Goal: Task Accomplishment & Management: Manage account settings

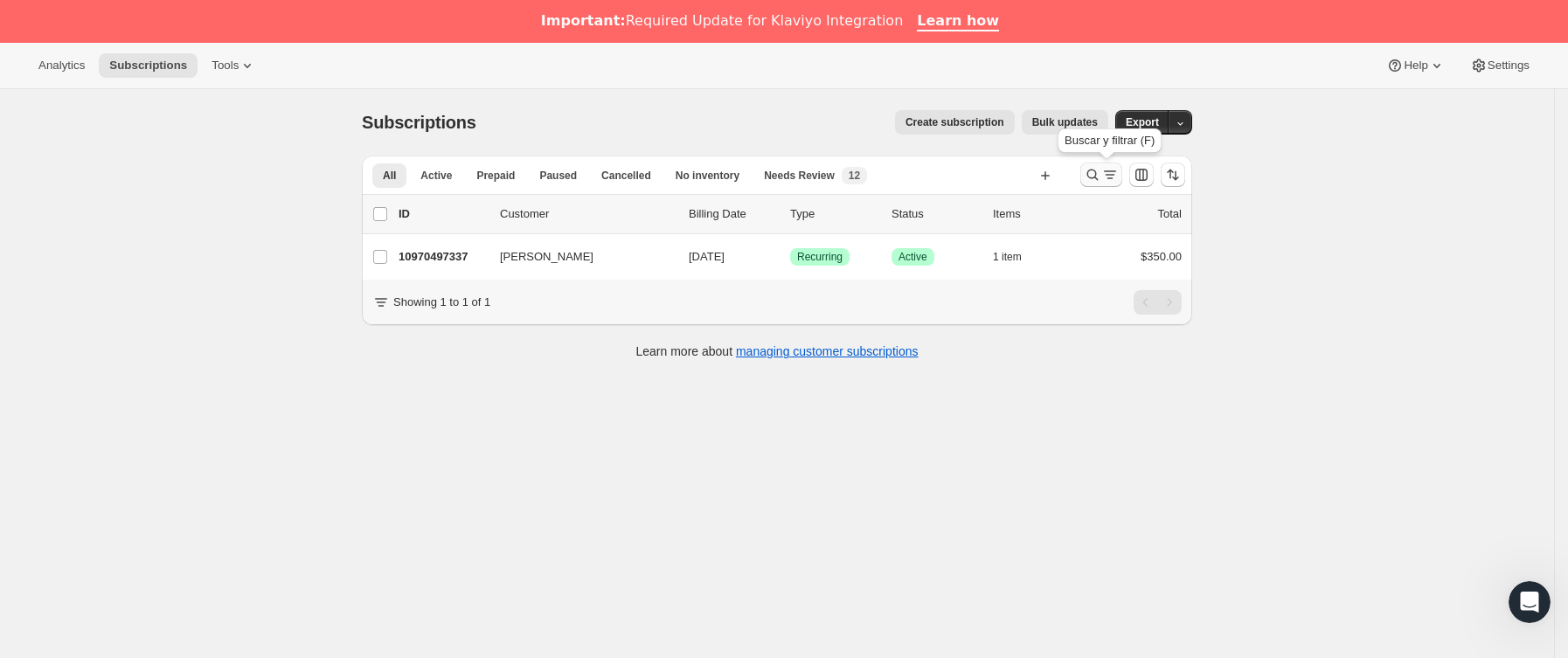
click at [1092, 176] on icon "Buscar y filtrar resultados" at bounding box center [1093, 175] width 18 height 18
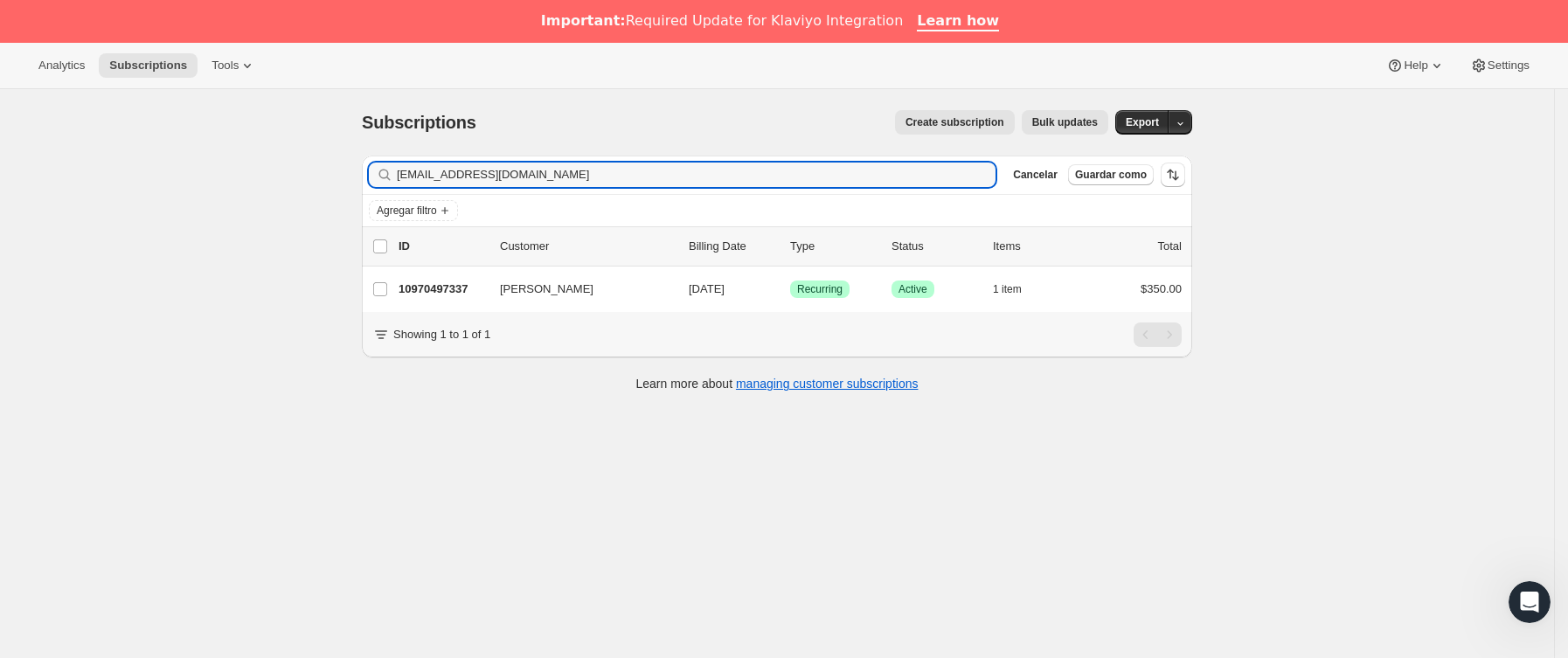
drag, startPoint x: 606, startPoint y: 173, endPoint x: 48, endPoint y: 186, distance: 558.2
click at [48, 186] on div "Subscriptions. Esta página está lista Subscriptions Create subscription Bulk up…" at bounding box center [777, 418] width 1554 height 658
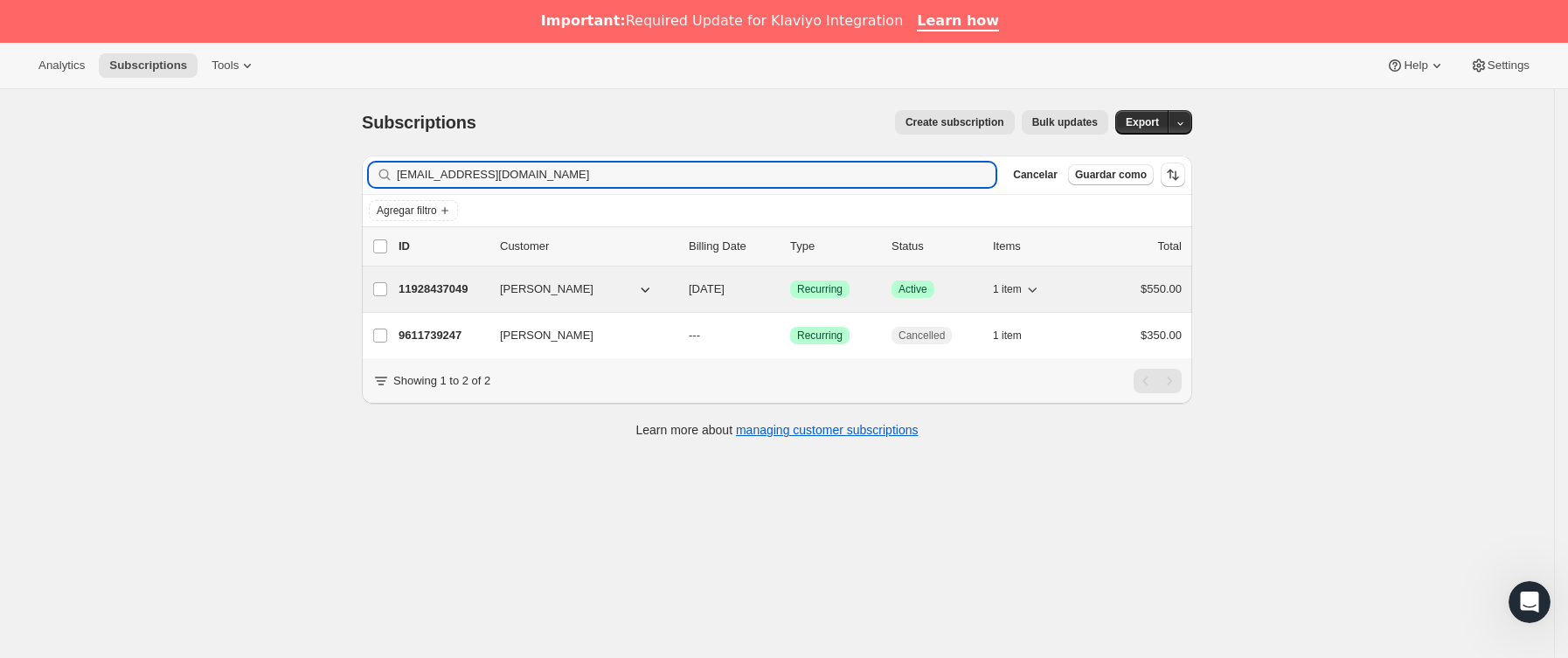
type input "[EMAIL_ADDRESS][DOMAIN_NAME]"
click at [486, 287] on p "11928437049" at bounding box center [442, 289] width 87 height 18
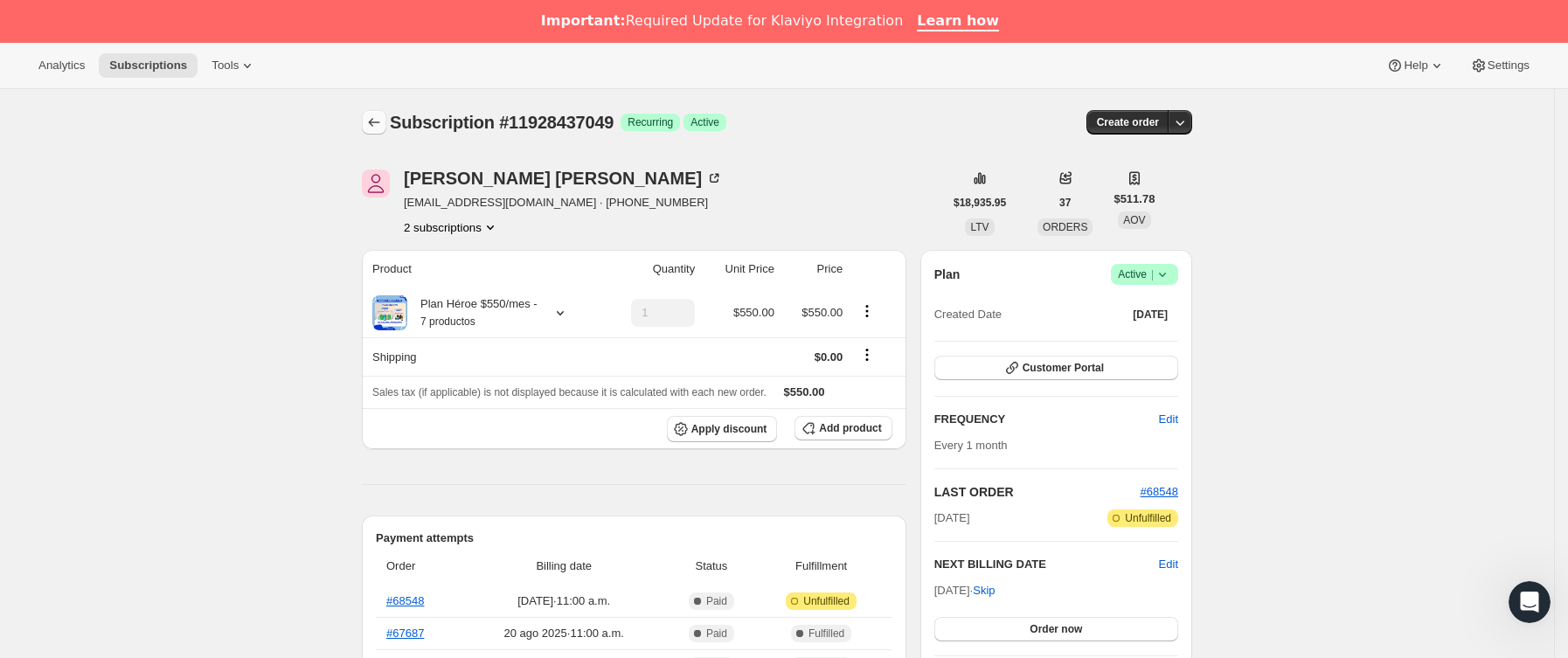
click at [378, 121] on icon "Subscriptions" at bounding box center [374, 122] width 18 height 18
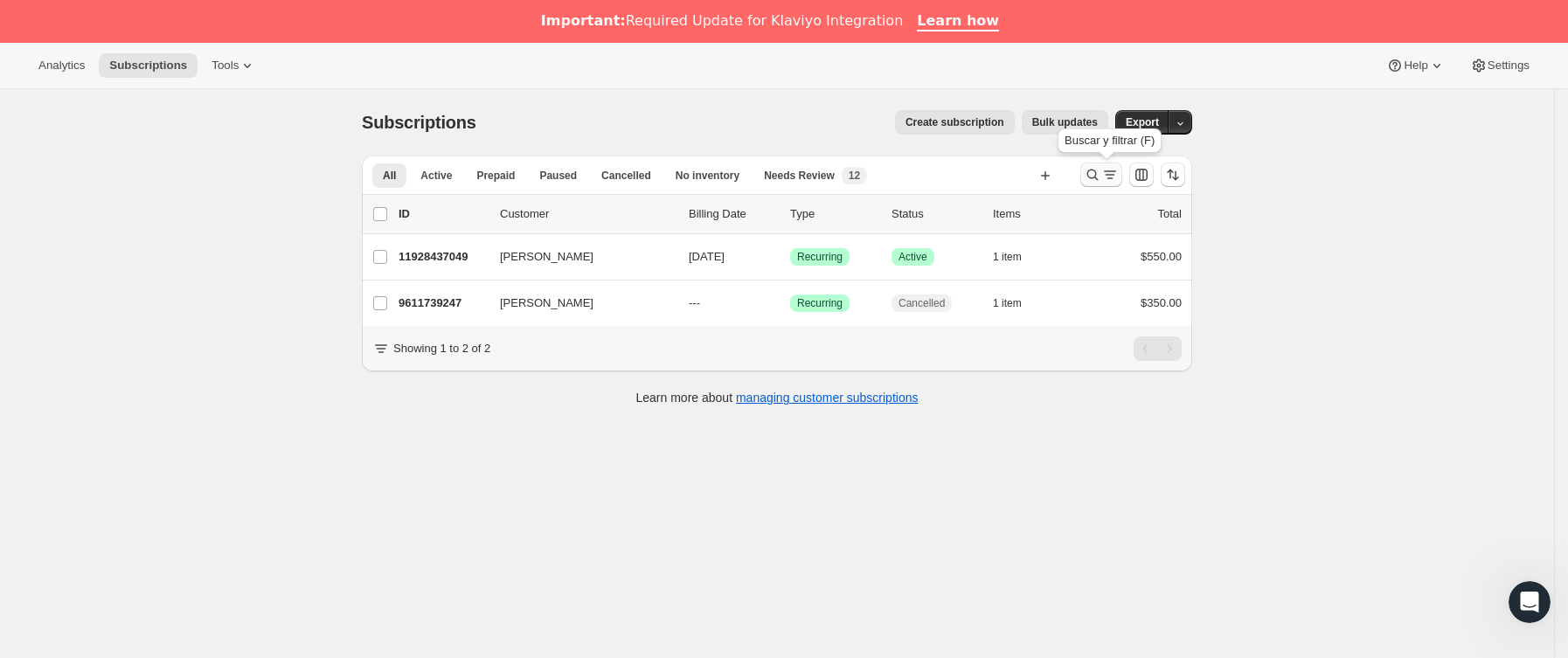
click at [1119, 179] on icon "Buscar y filtrar resultados" at bounding box center [1110, 175] width 18 height 18
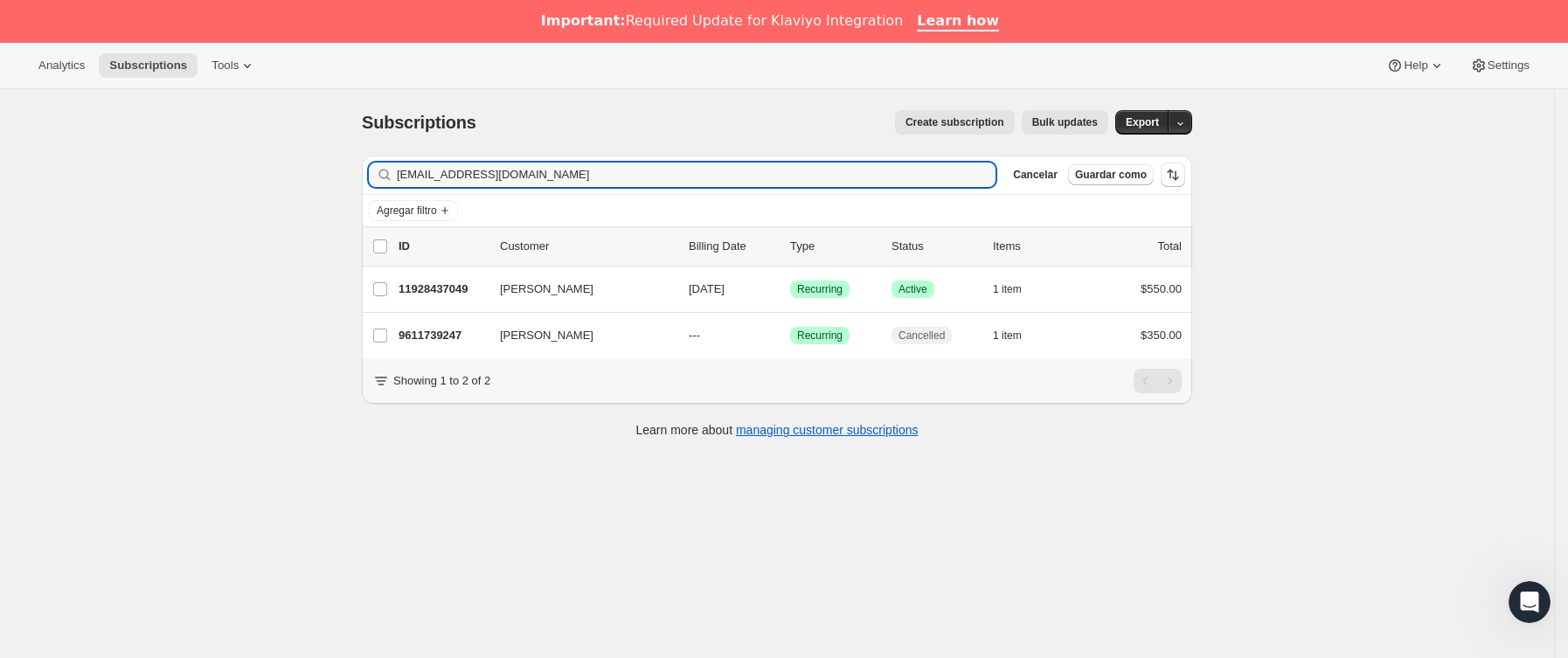
drag, startPoint x: 656, startPoint y: 182, endPoint x: 142, endPoint y: 190, distance: 514.1
click at [142, 190] on div "Subscriptions. Esta página está lista Subscriptions Create subscription Bulk up…" at bounding box center [777, 418] width 1554 height 658
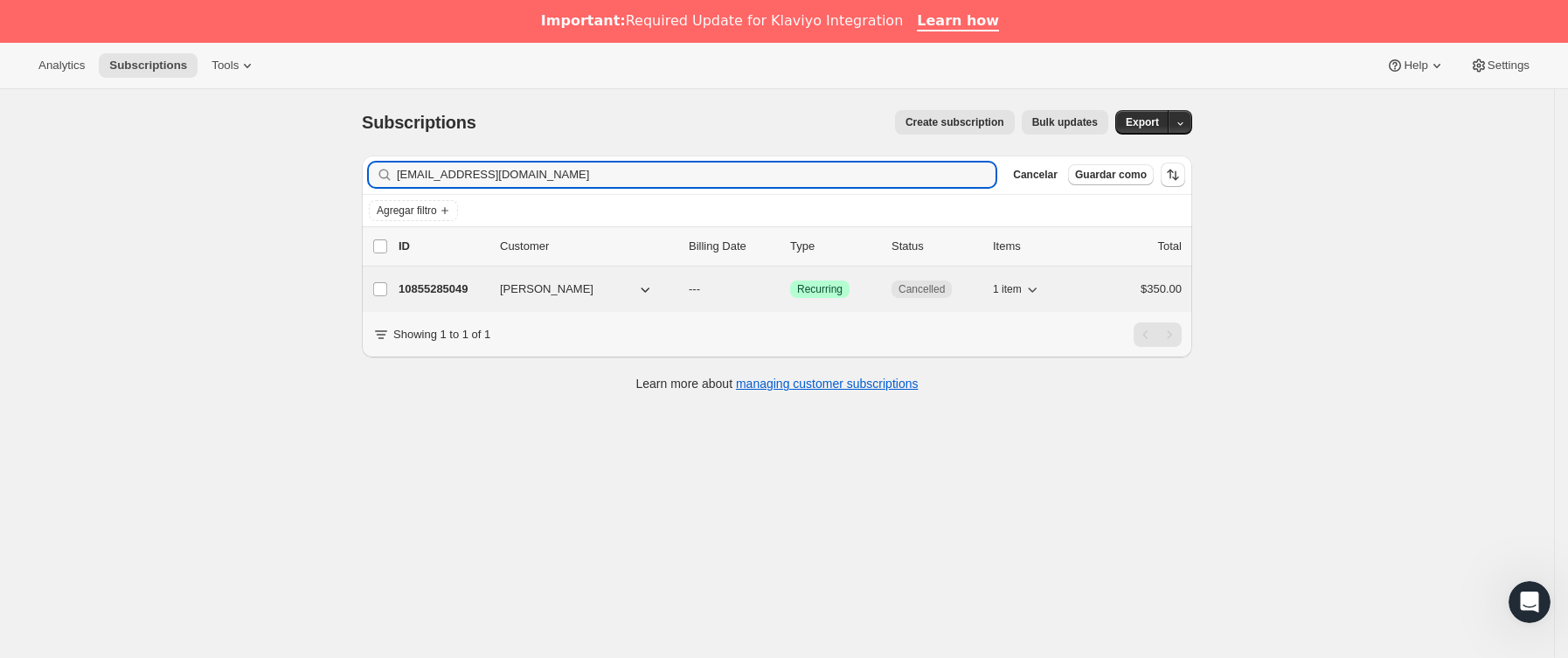
type input "[EMAIL_ADDRESS][DOMAIN_NAME]"
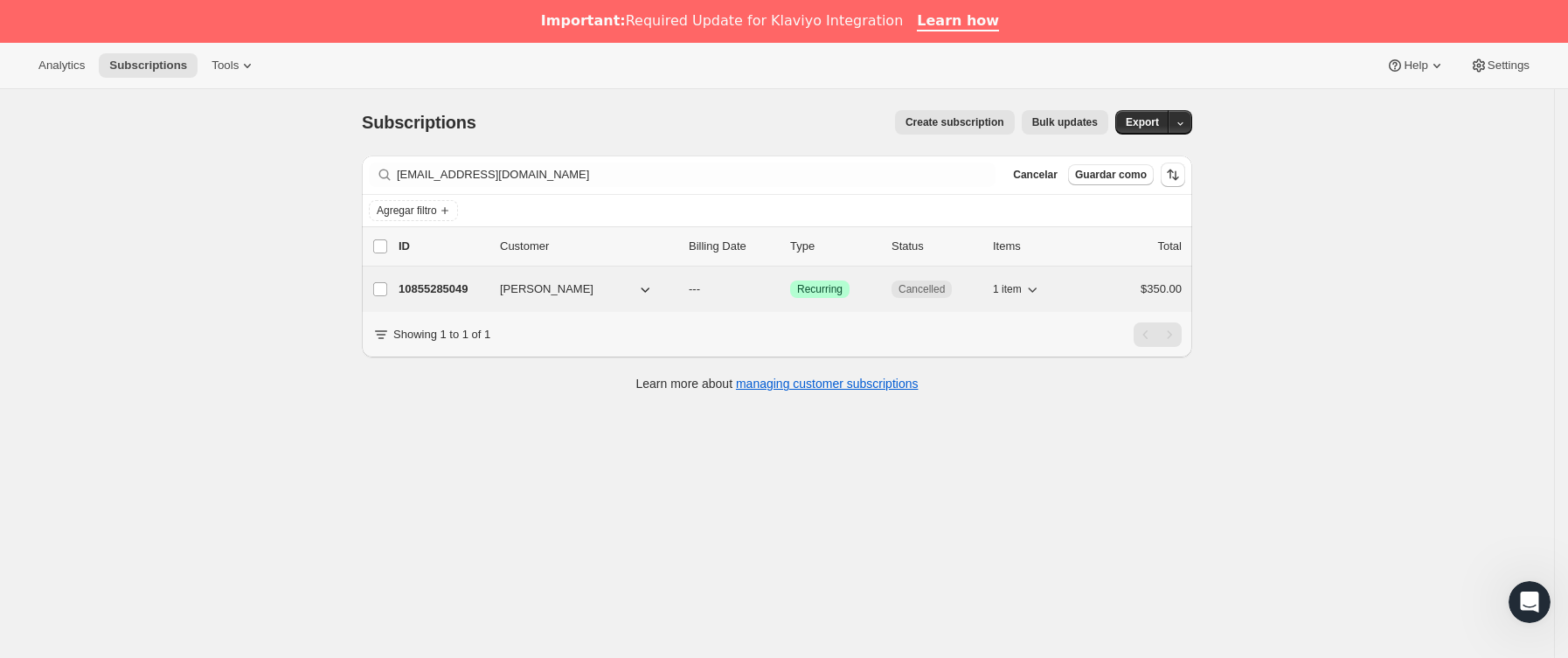
click at [495, 297] on div "10855285049 [PERSON_NAME] --- Logrado Recurring Cancelled 1 item $350.00" at bounding box center [790, 289] width 783 height 25
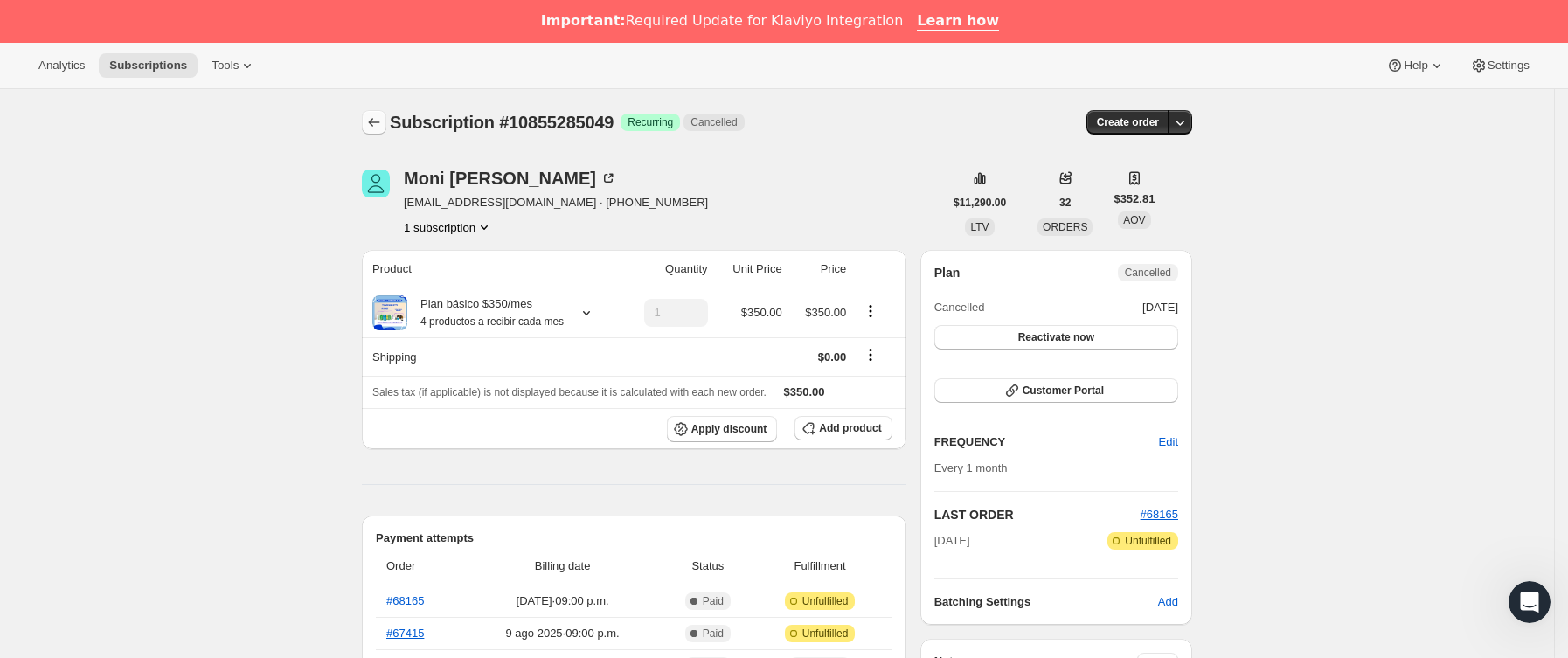
click at [380, 132] on button "Subscriptions" at bounding box center [374, 122] width 25 height 25
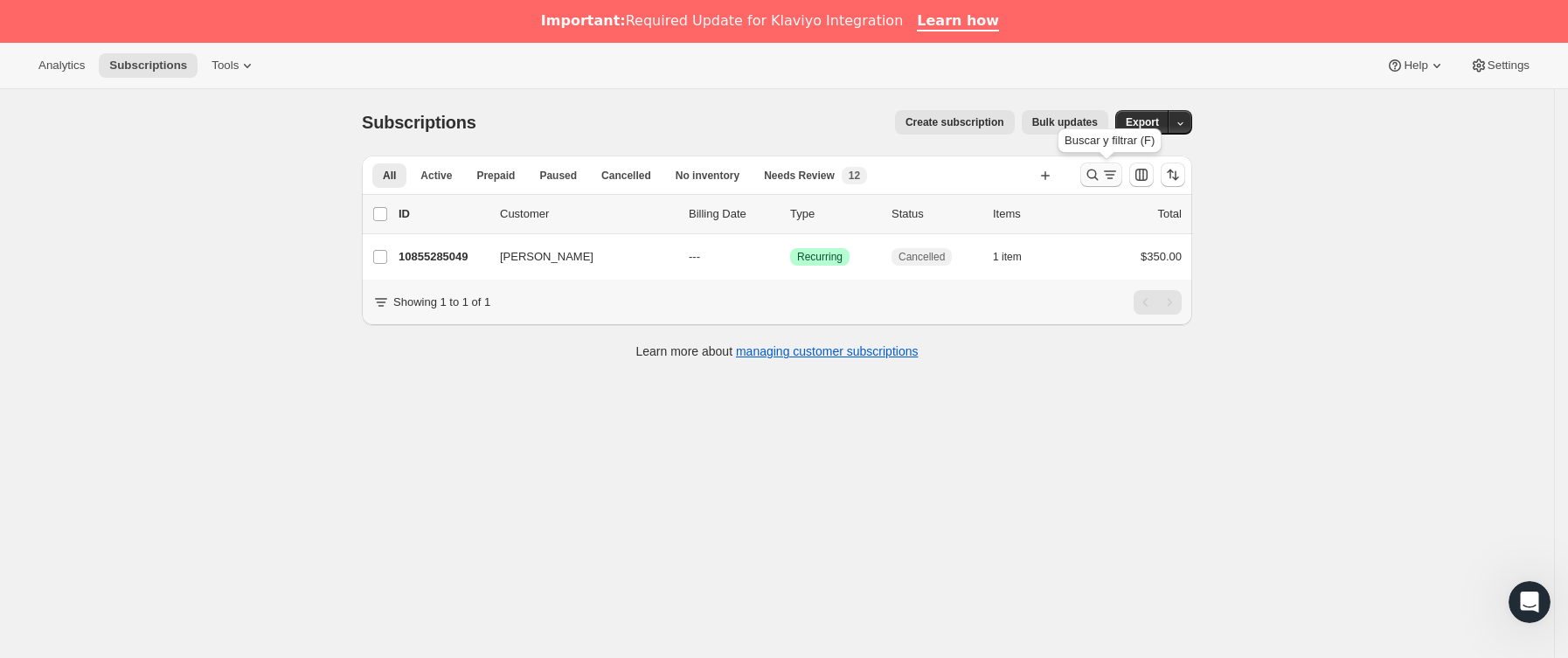
click at [1097, 179] on icon "Buscar y filtrar resultados" at bounding box center [1093, 175] width 18 height 18
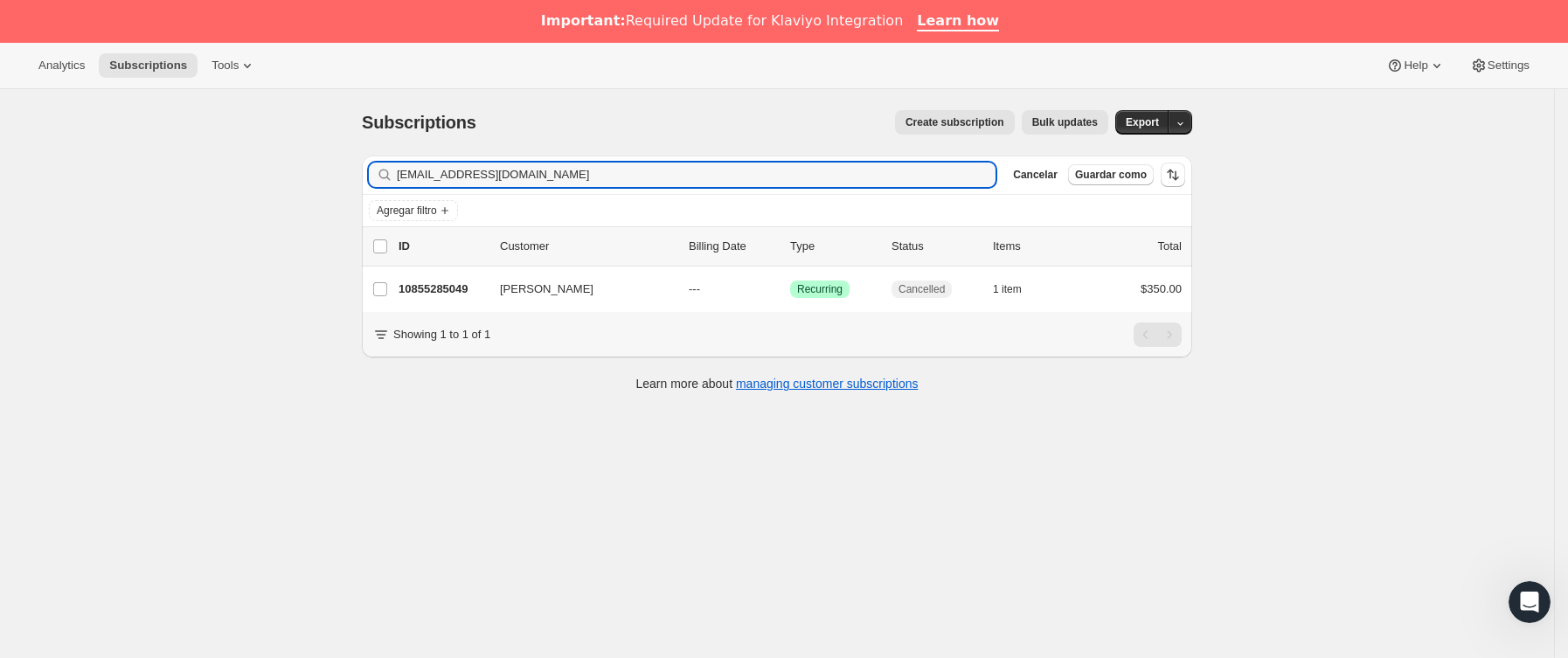
drag, startPoint x: 629, startPoint y: 177, endPoint x: 346, endPoint y: 177, distance: 283.0
click at [346, 177] on div "Subscriptions. Esta página está lista Subscriptions Create subscription Bulk up…" at bounding box center [777, 249] width 873 height 321
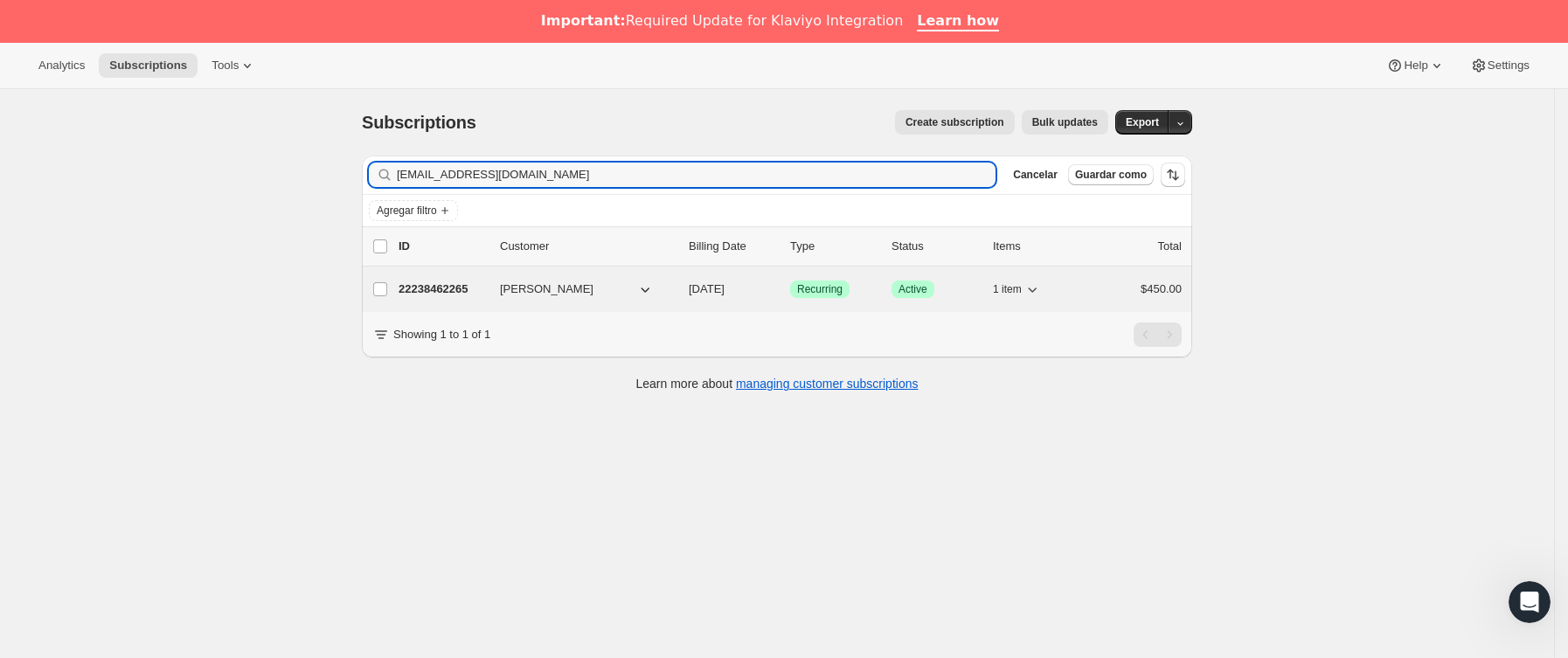
type input "[EMAIL_ADDRESS][DOMAIN_NAME]"
click at [506, 296] on span "[PERSON_NAME]" at bounding box center [546, 289] width 93 height 18
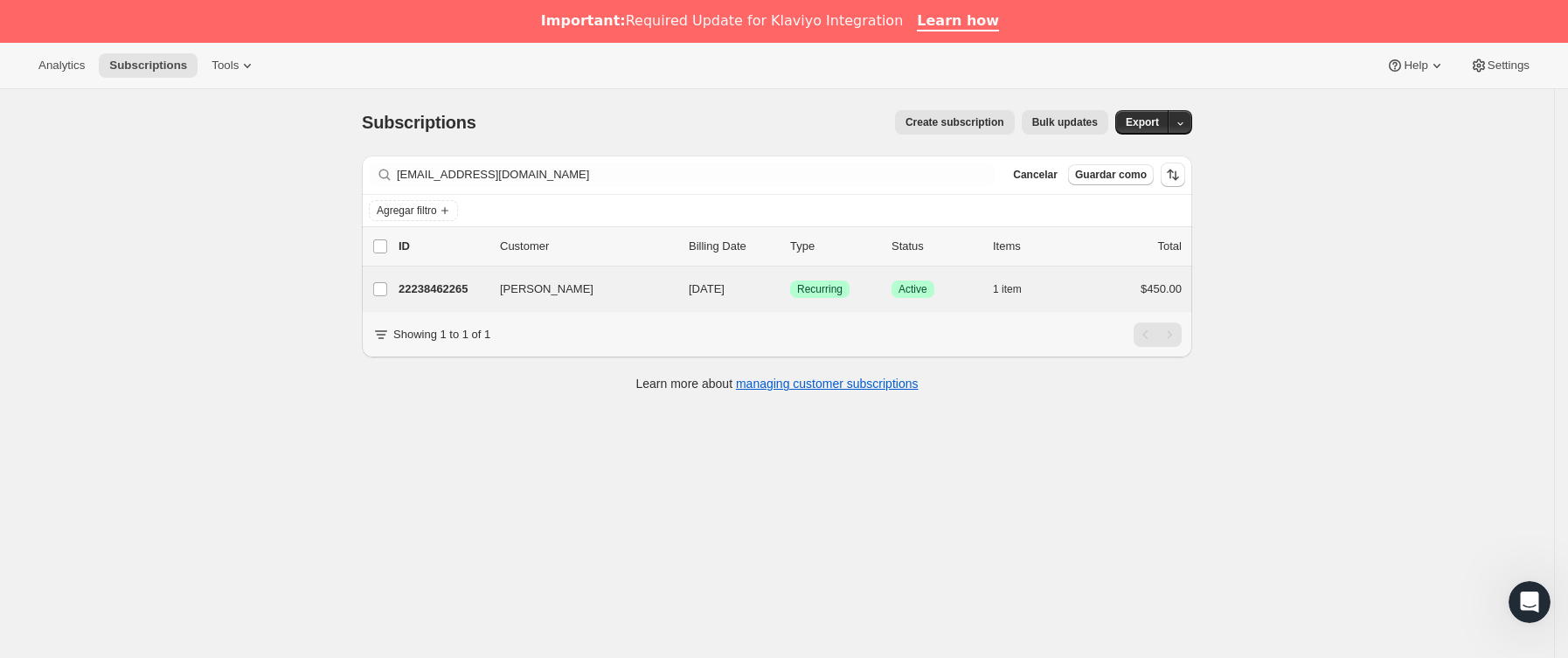
click at [447, 310] on div "[PERSON_NAME] 22238462265 [PERSON_NAME] [DATE] Logrado Recurring Logrado Active…" at bounding box center [777, 289] width 831 height 46
click at [501, 287] on div "22238462265 [PERSON_NAME] [DATE] Logrado Recurring Logrado Active 1 item $450.00" at bounding box center [790, 289] width 783 height 25
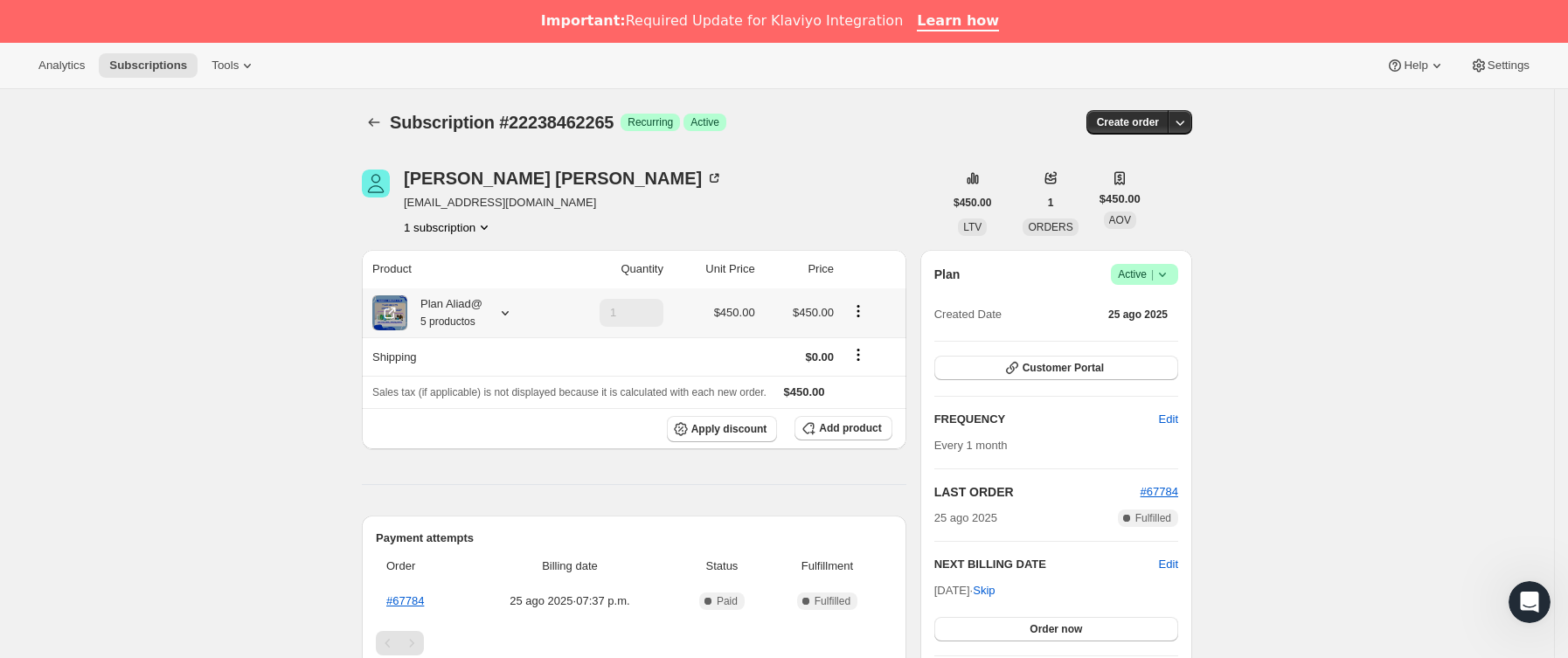
click at [511, 310] on icon at bounding box center [505, 313] width 18 height 18
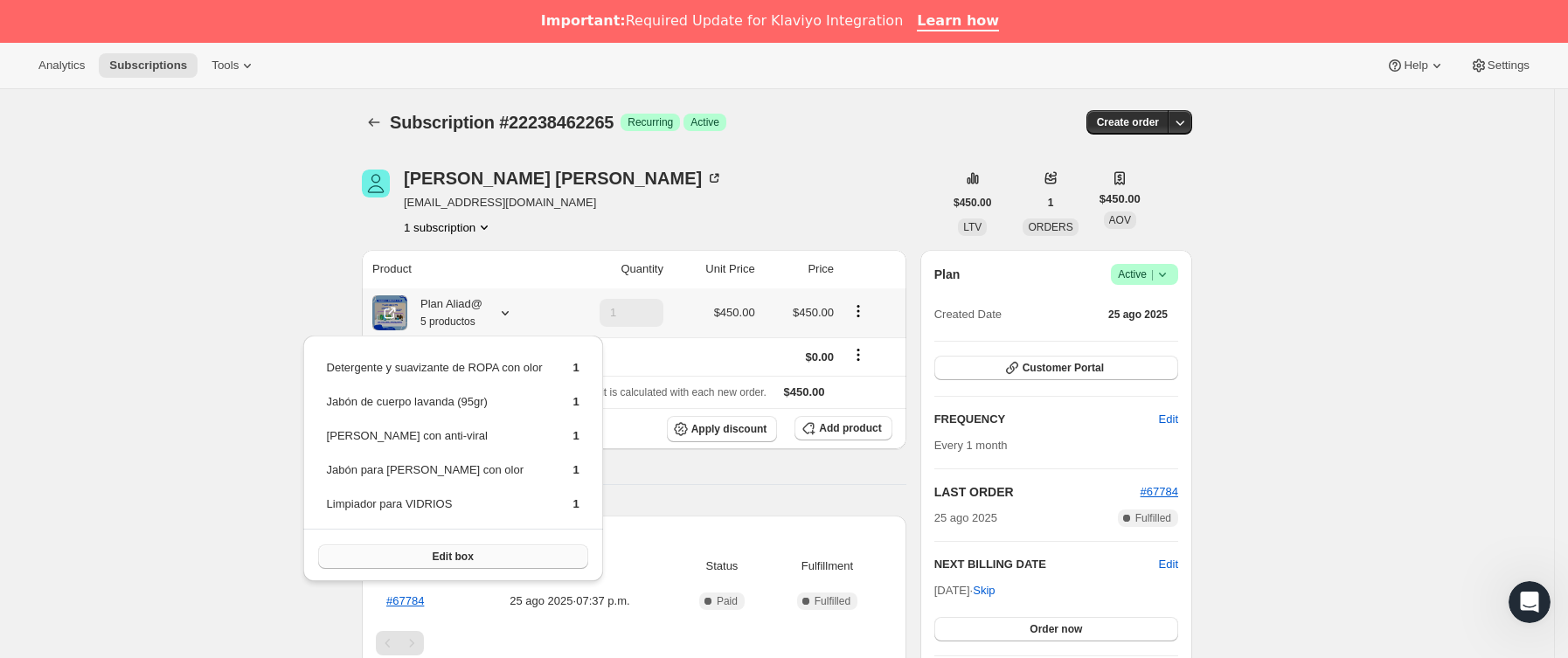
click at [470, 545] on button "Edit box" at bounding box center [453, 557] width 270 height 25
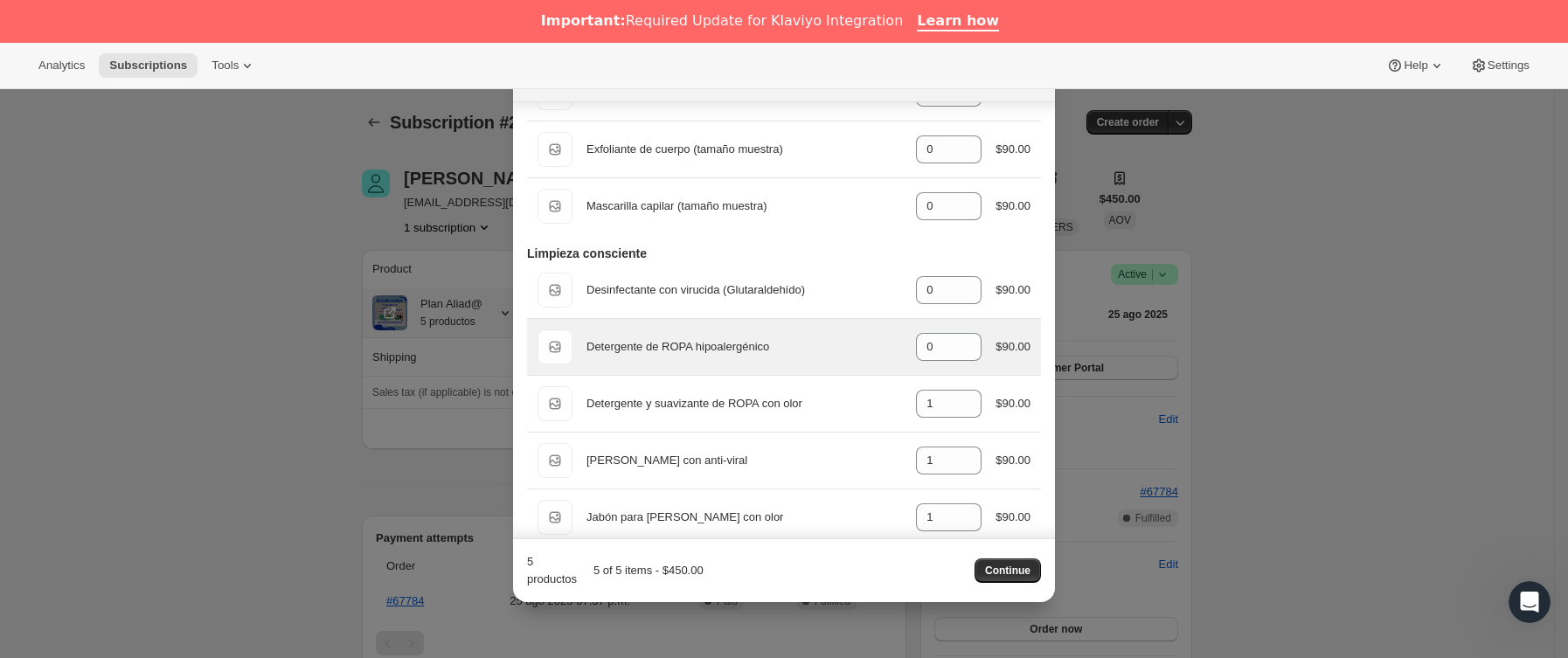
scroll to position [918, 0]
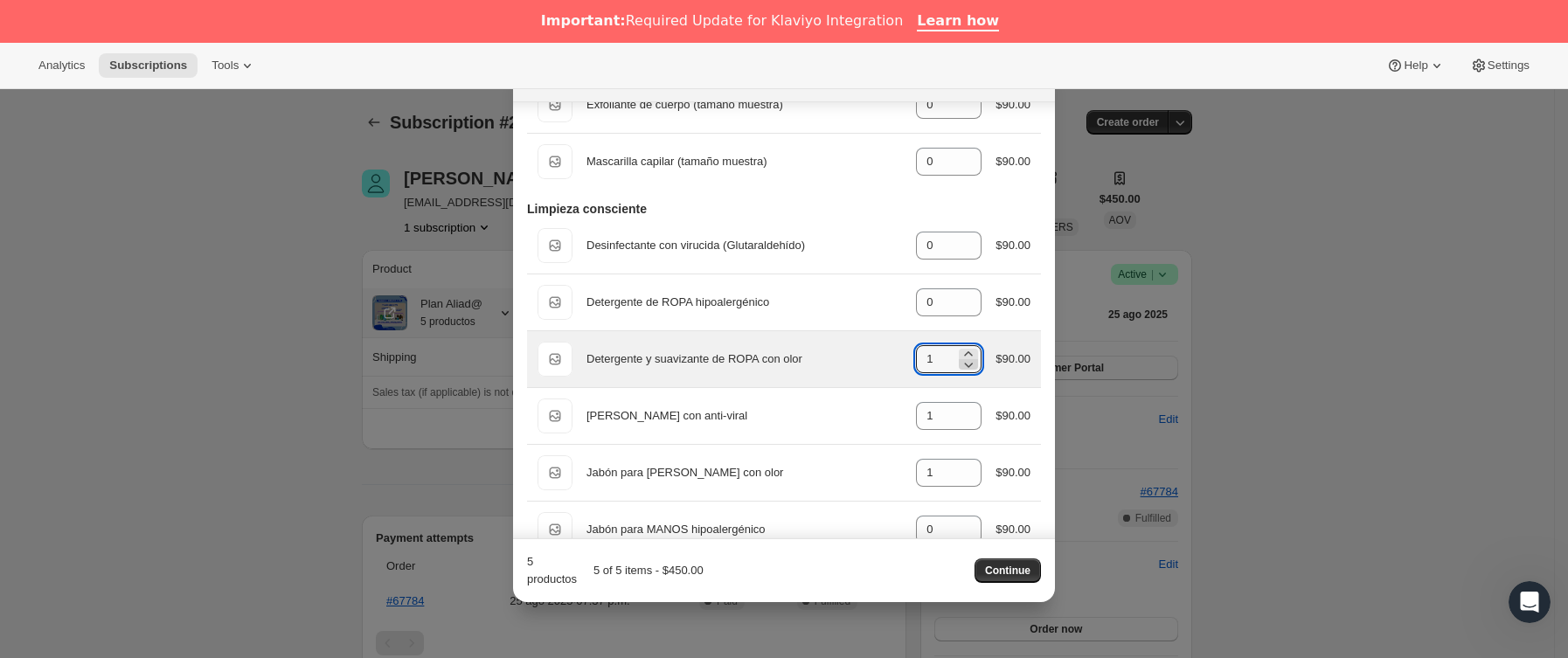
click at [961, 373] on icon ":r1ru:" at bounding box center [969, 364] width 18 height 18
type input "0"
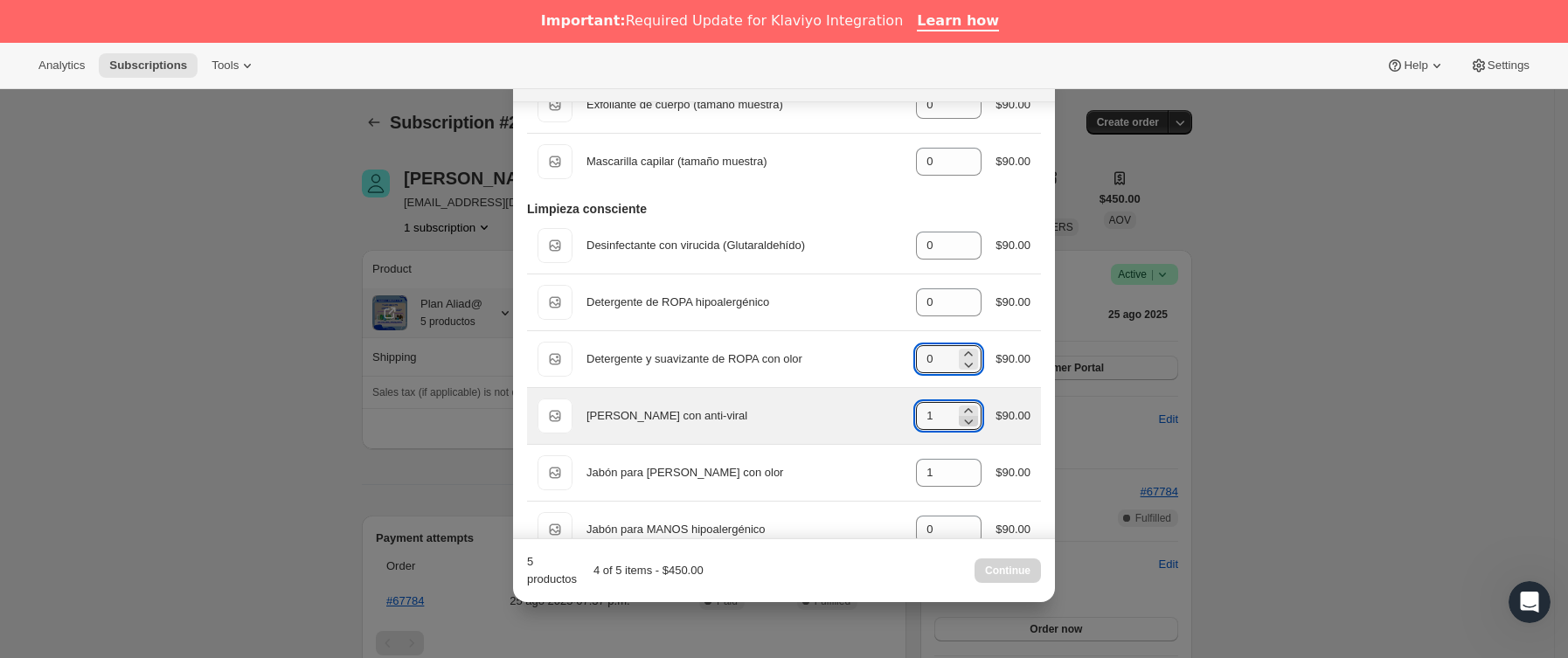
click at [963, 430] on icon ":r1ru:" at bounding box center [969, 421] width 18 height 18
type input "0"
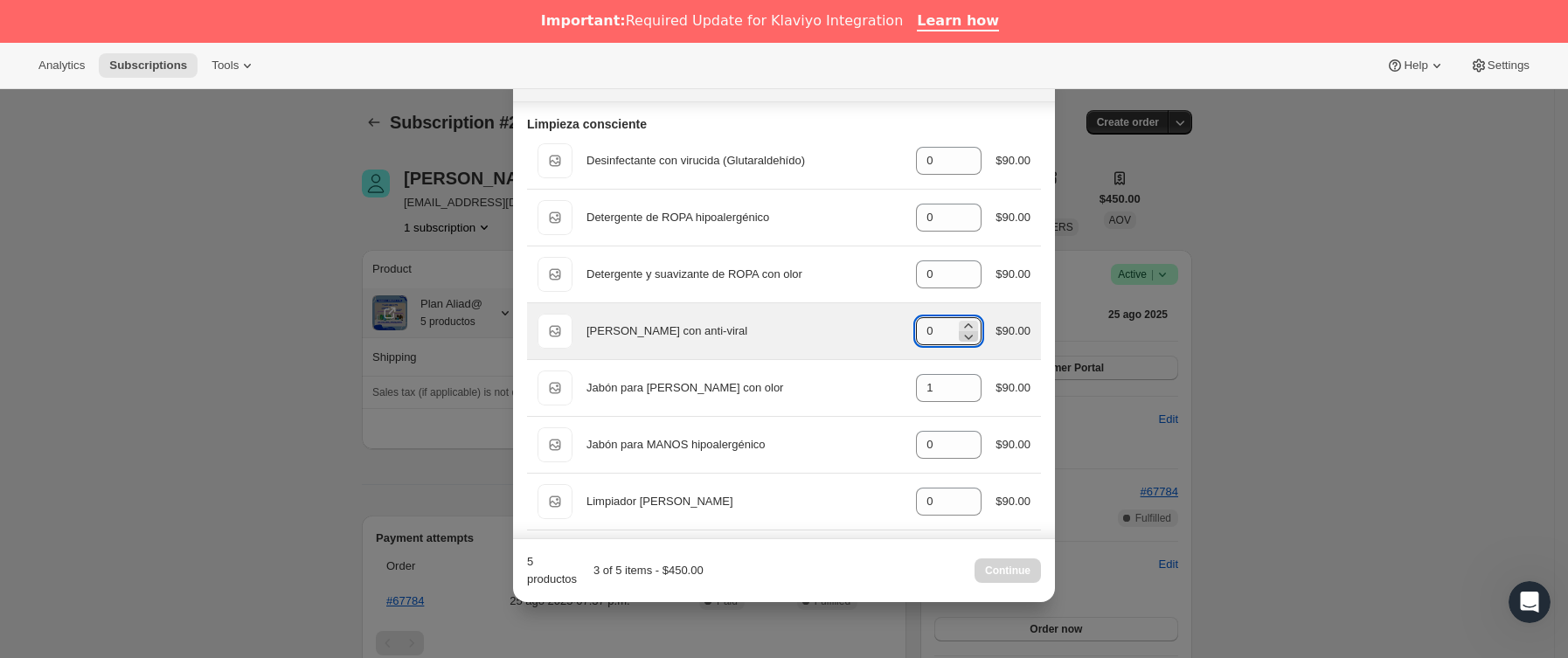
scroll to position [1049, 0]
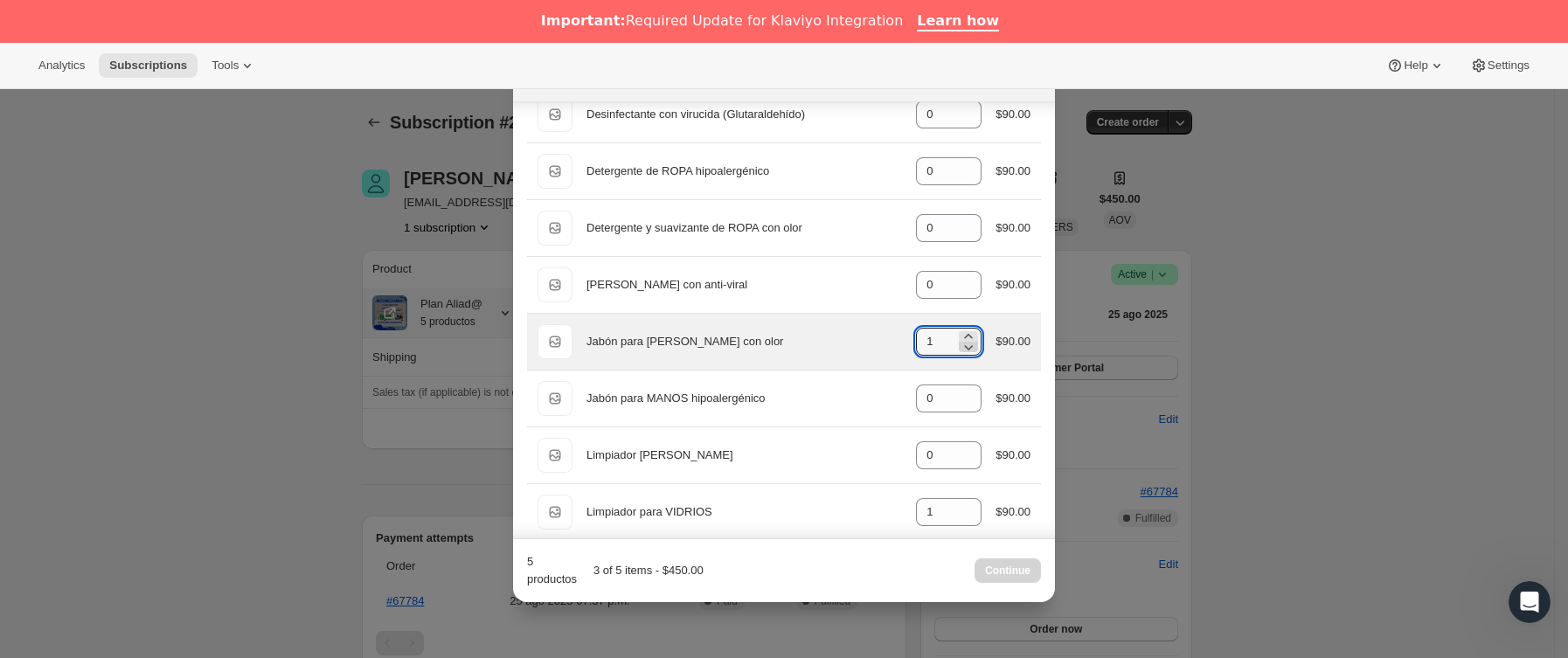
click at [960, 355] on icon ":r1ru:" at bounding box center [969, 347] width 18 height 18
type input "0"
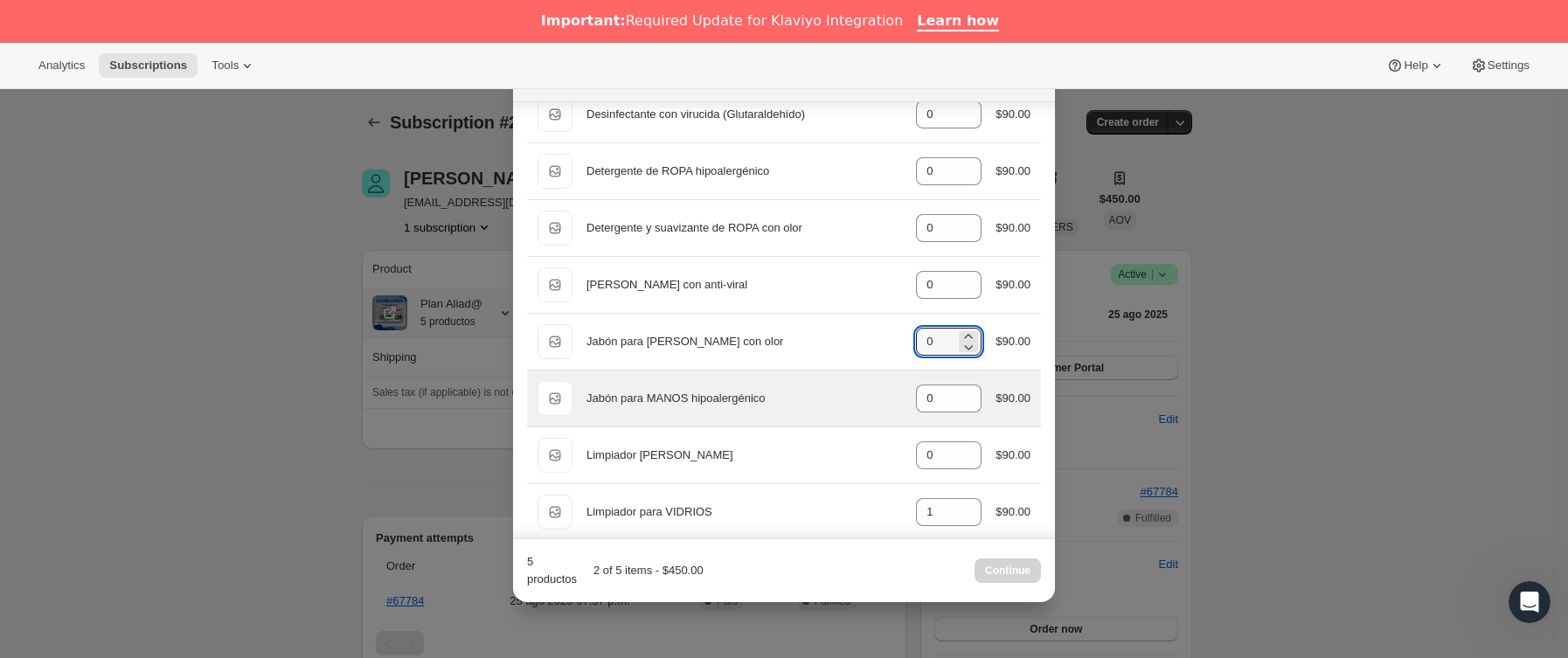
scroll to position [1180, 0]
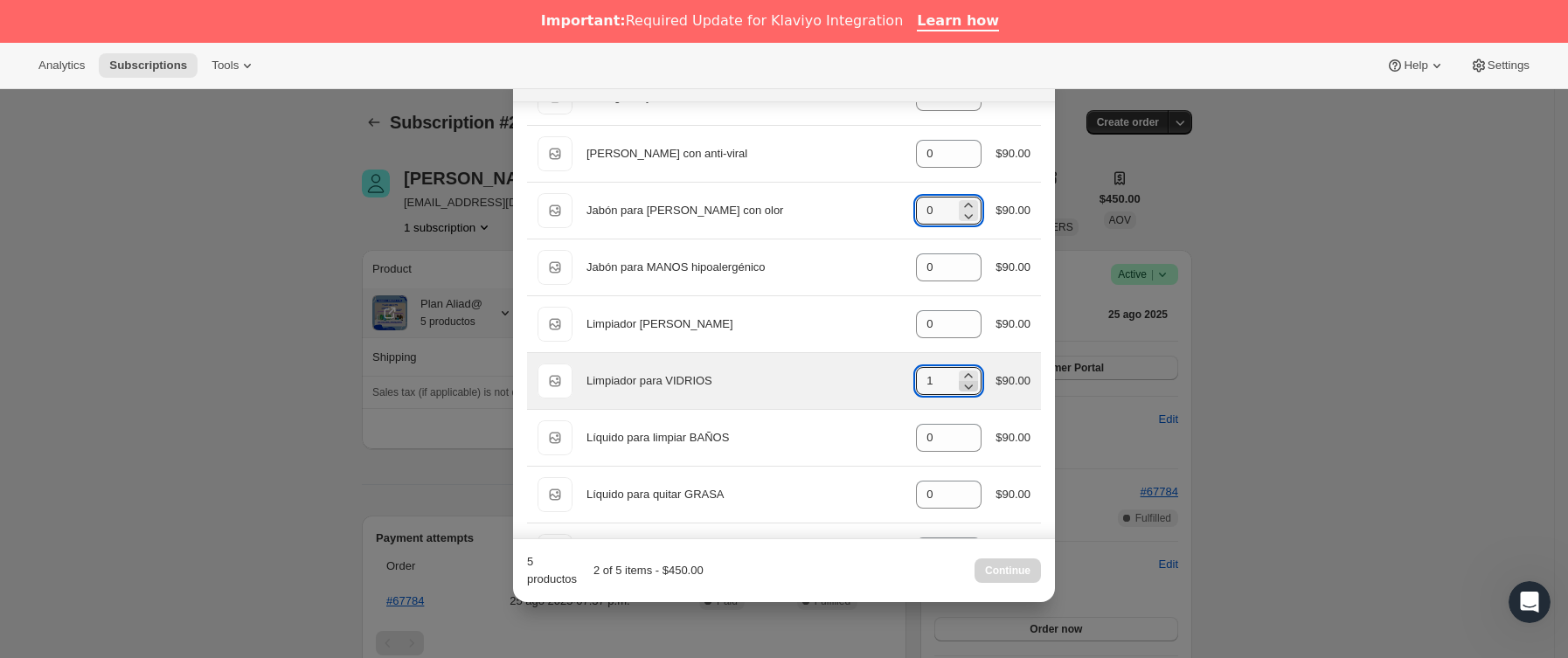
click at [960, 395] on icon ":r1ru:" at bounding box center [969, 386] width 18 height 18
type input "0"
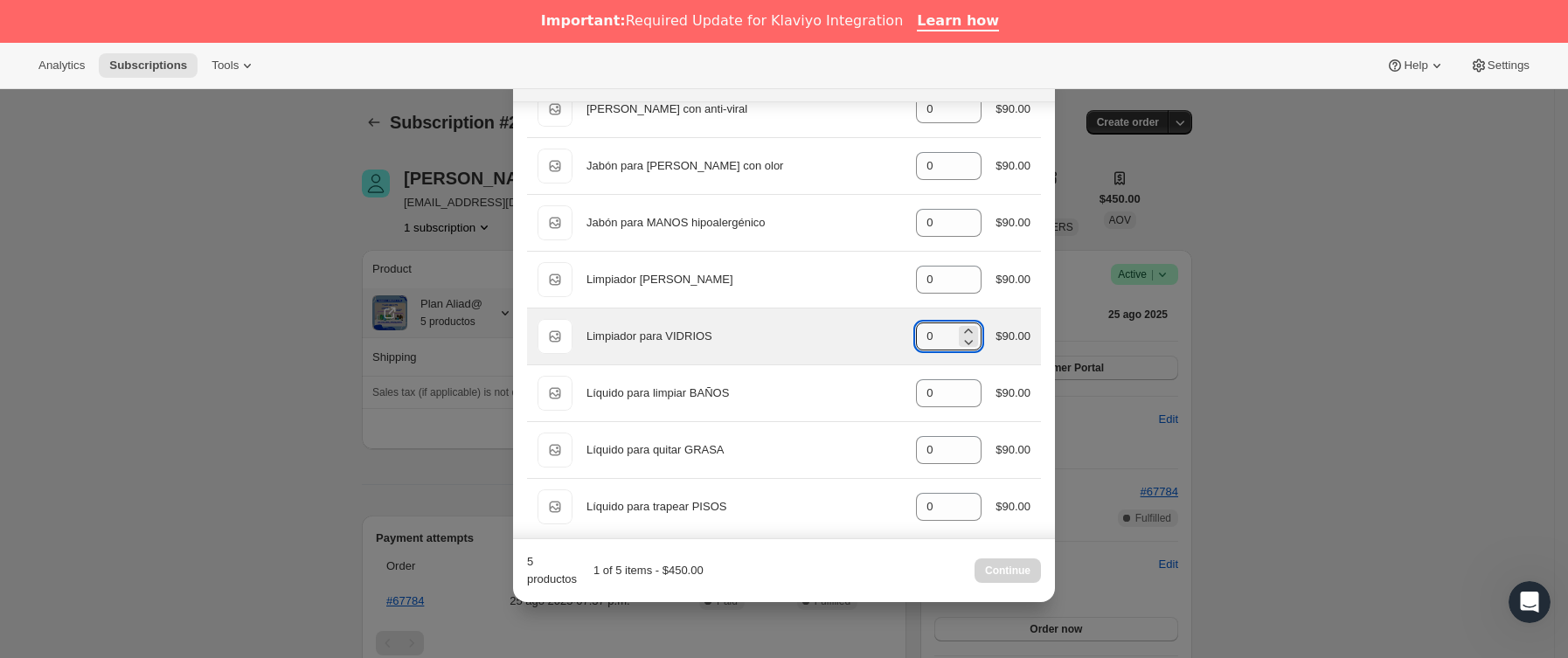
scroll to position [1246, 0]
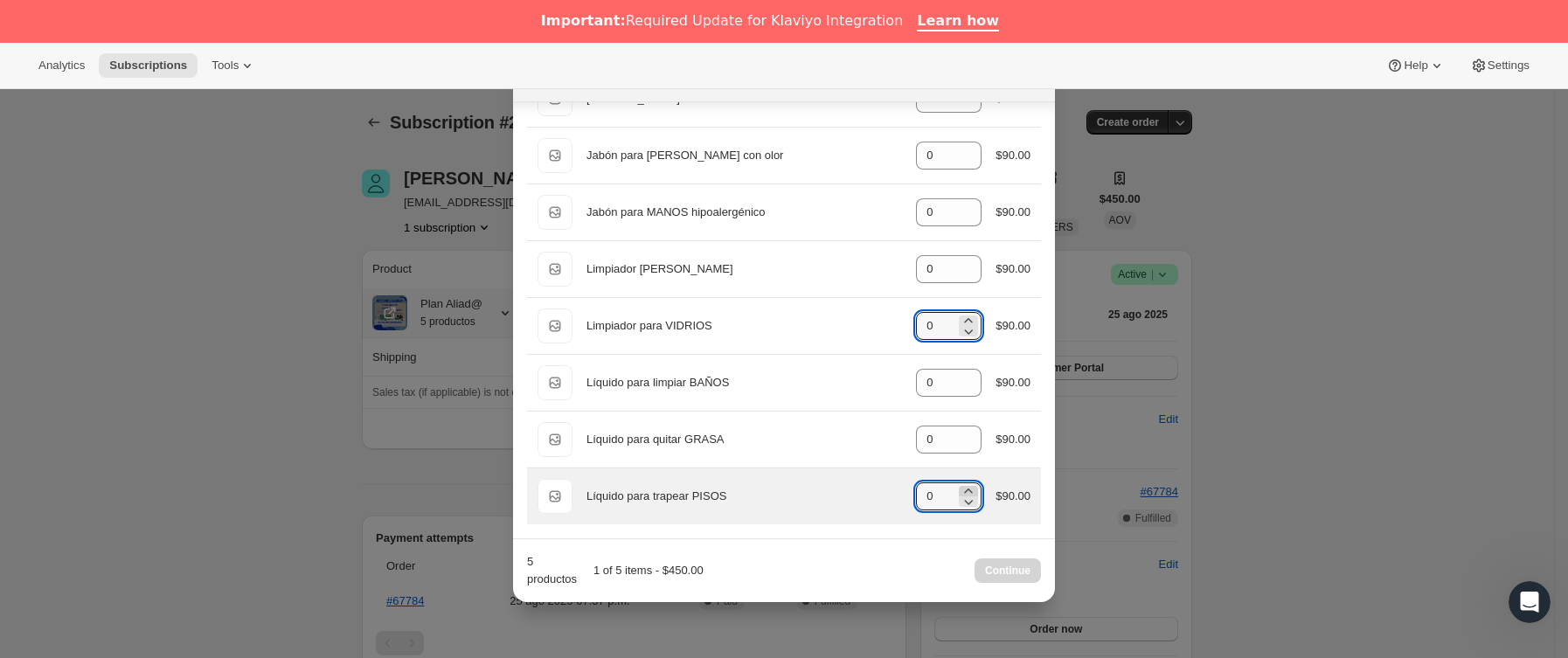
click at [965, 491] on icon ":r1ru:" at bounding box center [969, 490] width 8 height 4
type input "1"
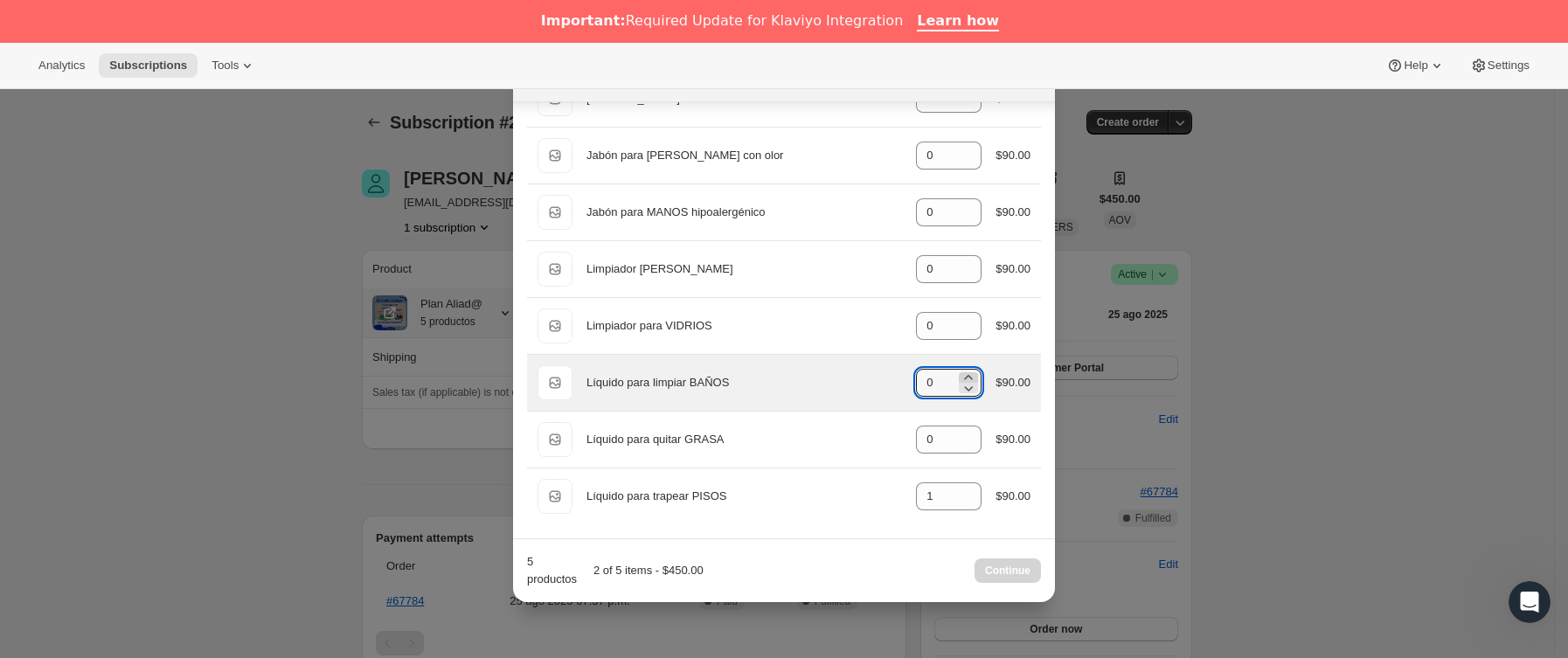
click at [960, 375] on icon ":r1ru:" at bounding box center [969, 377] width 18 height 18
type input "1"
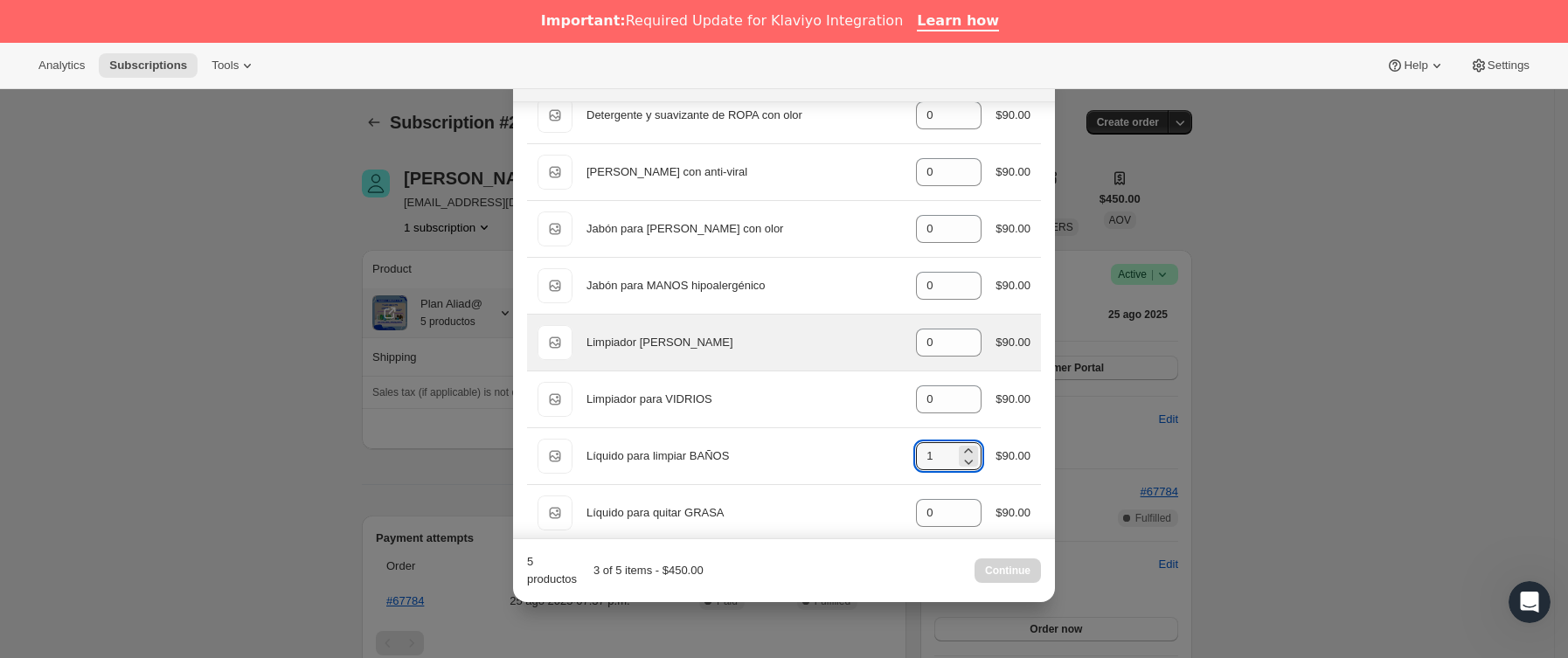
scroll to position [1115, 0]
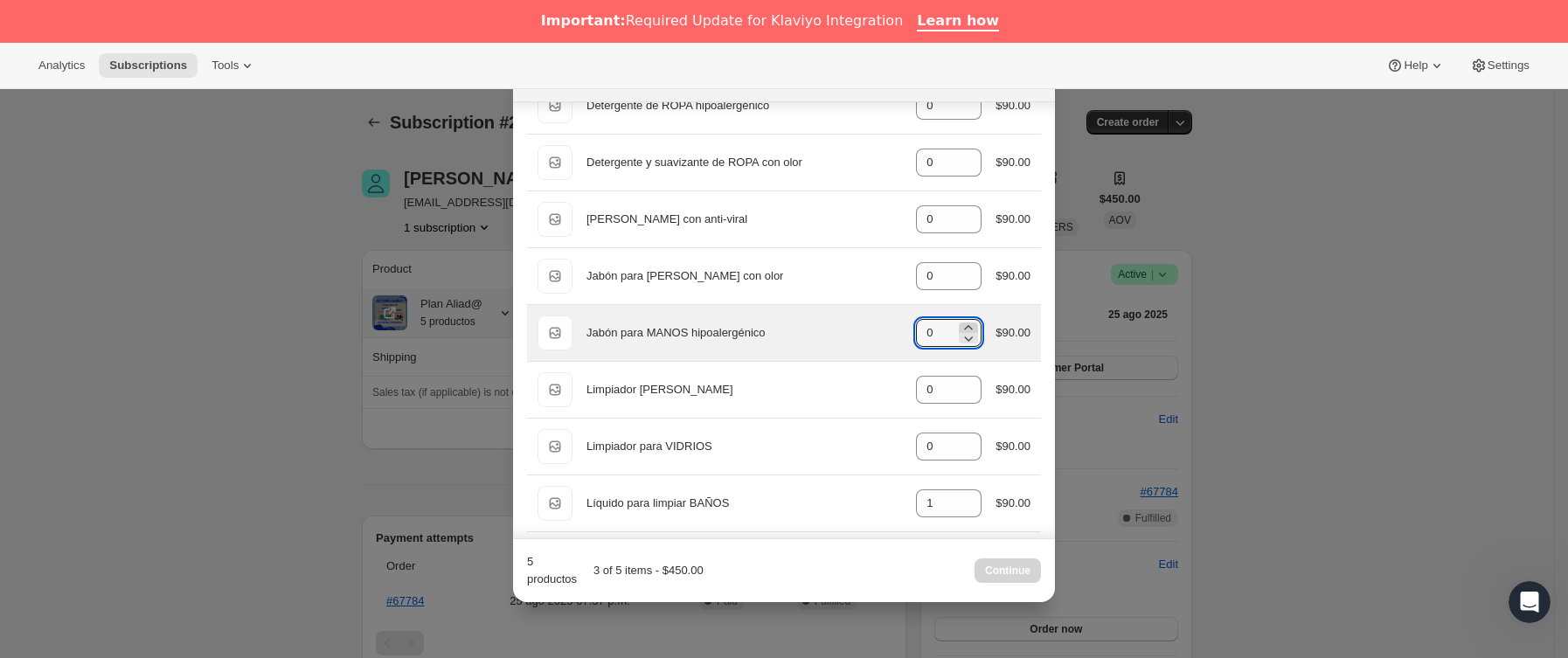
click at [960, 334] on icon ":r1ru:" at bounding box center [969, 328] width 18 height 18
type input "1"
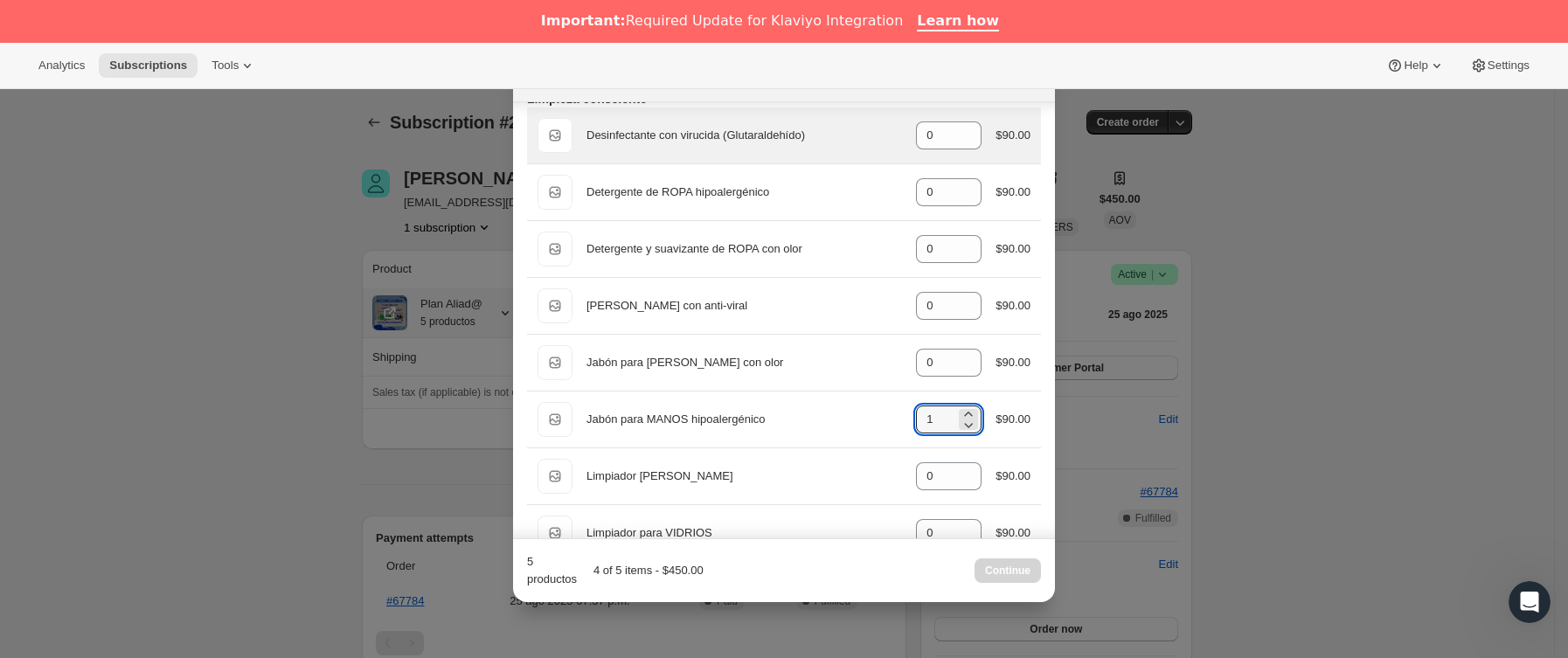
scroll to position [983, 0]
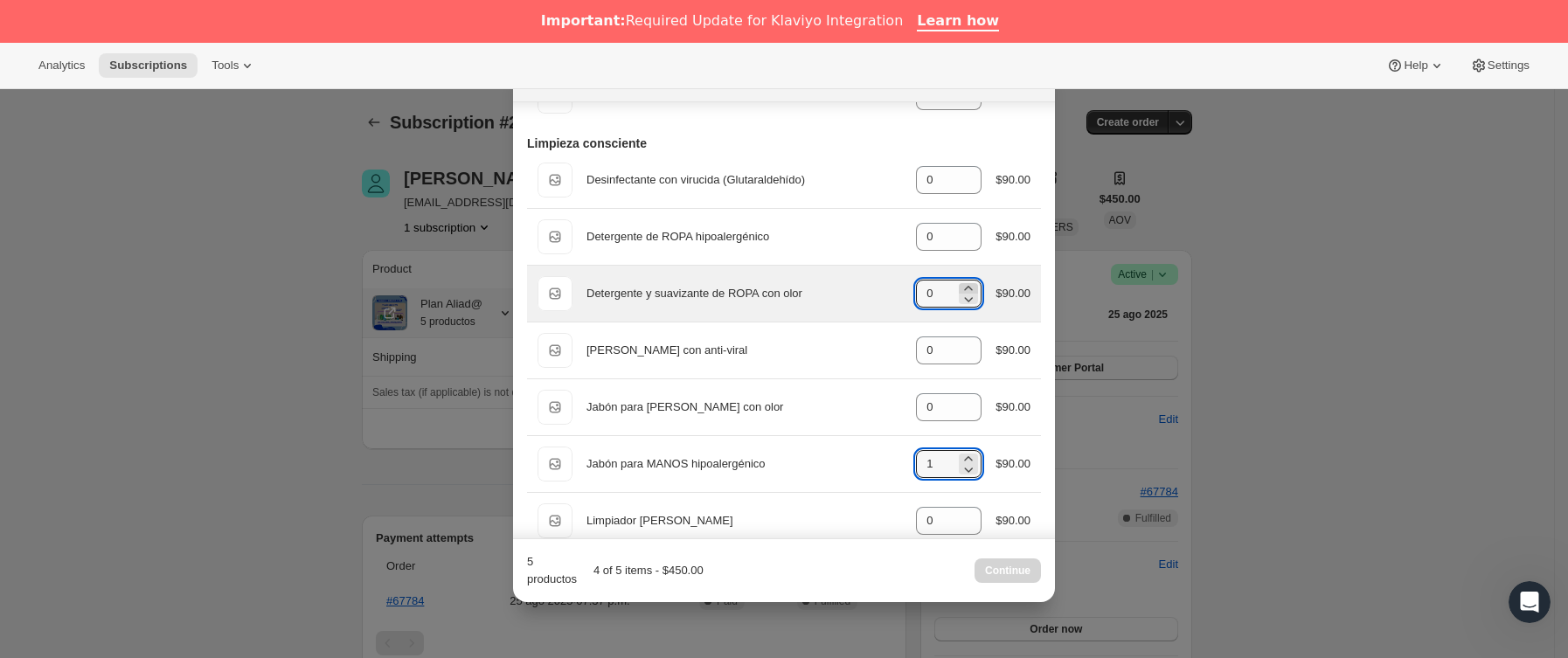
click at [960, 292] on icon ":r1ru:" at bounding box center [969, 289] width 18 height 18
click at [960, 294] on icon ":r1ru:" at bounding box center [969, 289] width 18 height 18
click at [960, 303] on icon ":r1ru:" at bounding box center [969, 299] width 18 height 18
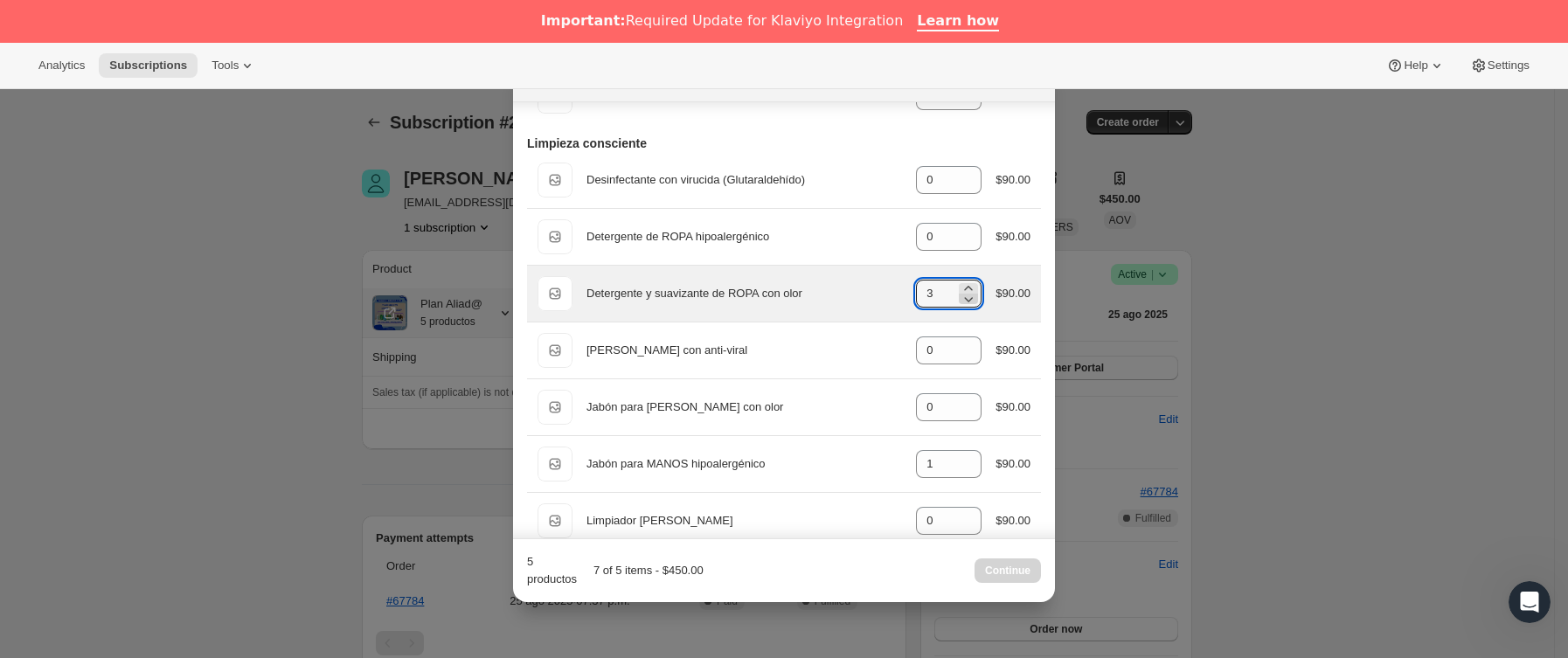
click at [960, 303] on icon ":r1ru:" at bounding box center [969, 299] width 18 height 18
click at [964, 289] on icon ":r1ru:" at bounding box center [969, 289] width 18 height 18
type input "2"
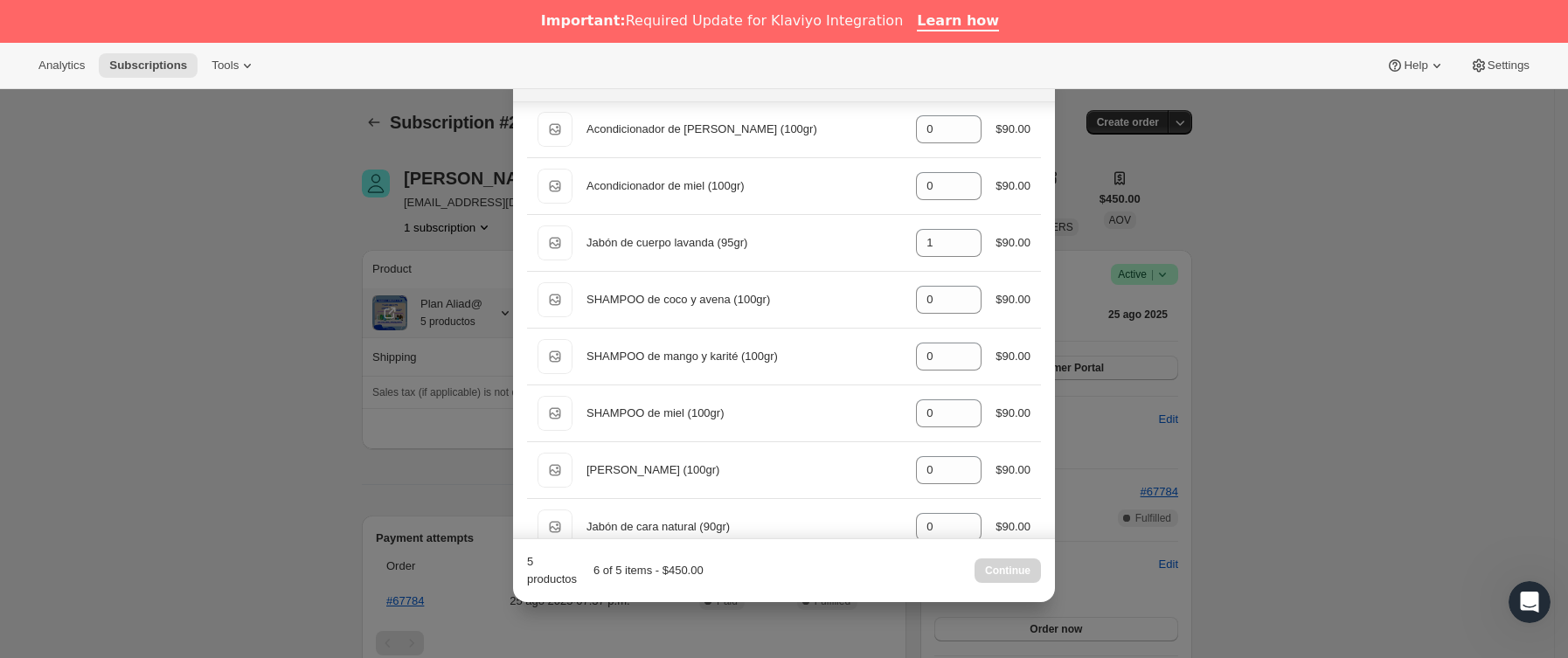
scroll to position [157, 0]
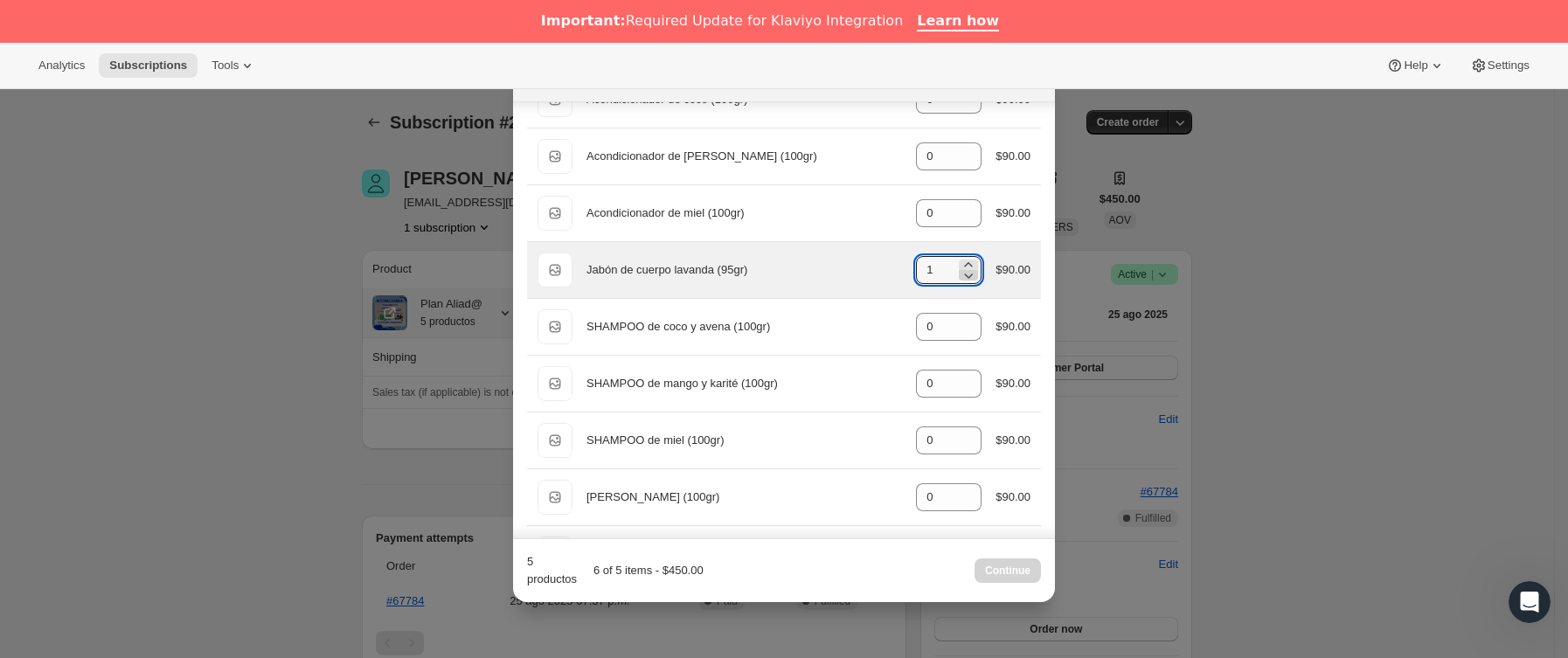
click at [960, 276] on icon ":r1ru:" at bounding box center [969, 275] width 18 height 18
type input "0"
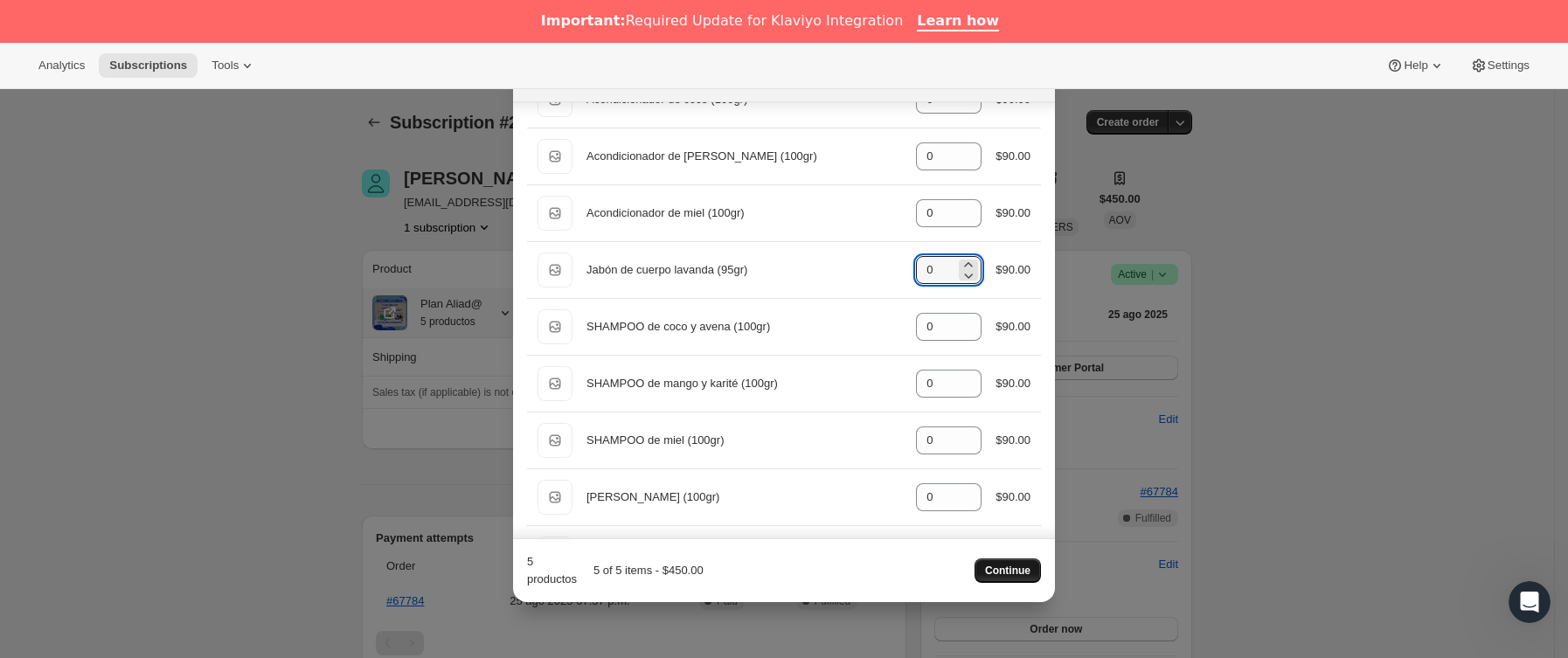
click at [1010, 565] on span "Continue" at bounding box center [1008, 571] width 46 height 14
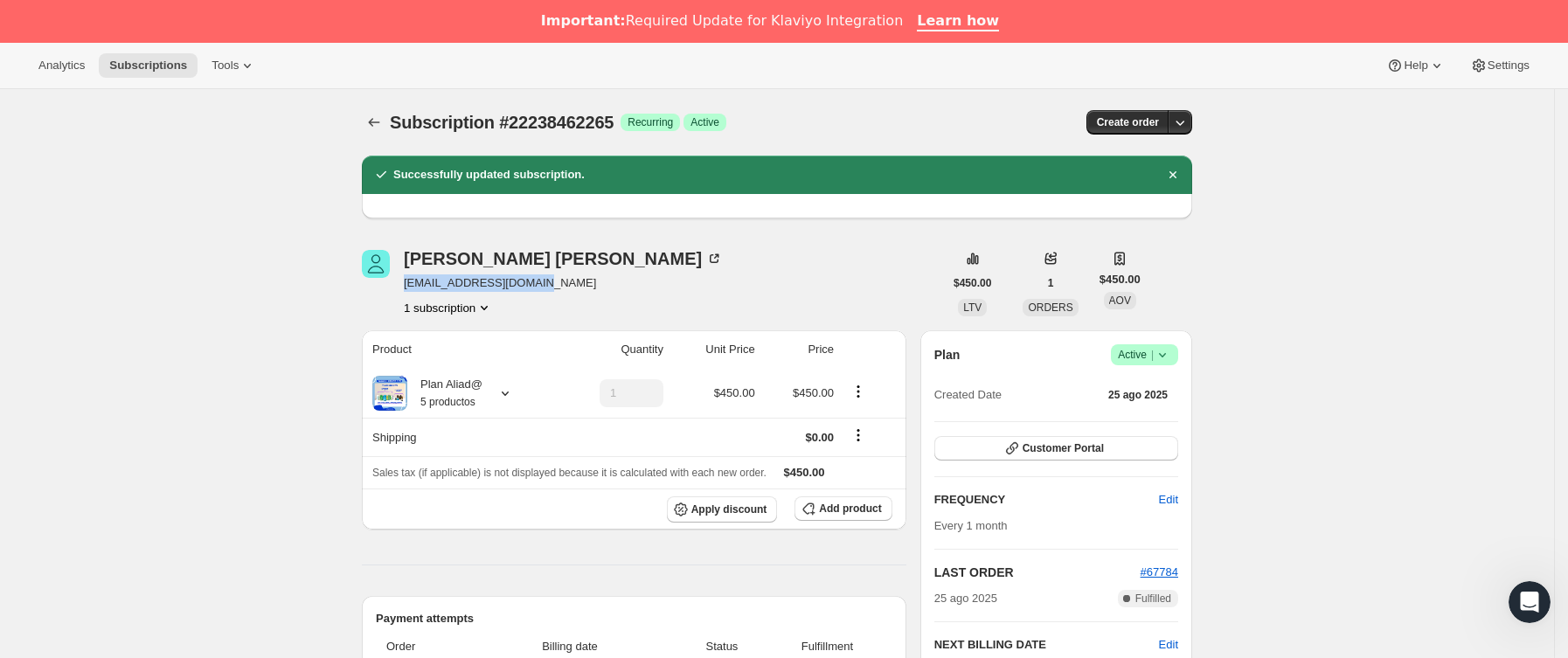
drag, startPoint x: 410, startPoint y: 281, endPoint x: 544, endPoint y: 283, distance: 134.0
click at [544, 283] on span "[EMAIL_ADDRESS][DOMAIN_NAME]" at bounding box center [563, 283] width 319 height 18
copy span "[EMAIL_ADDRESS][DOMAIN_NAME]"
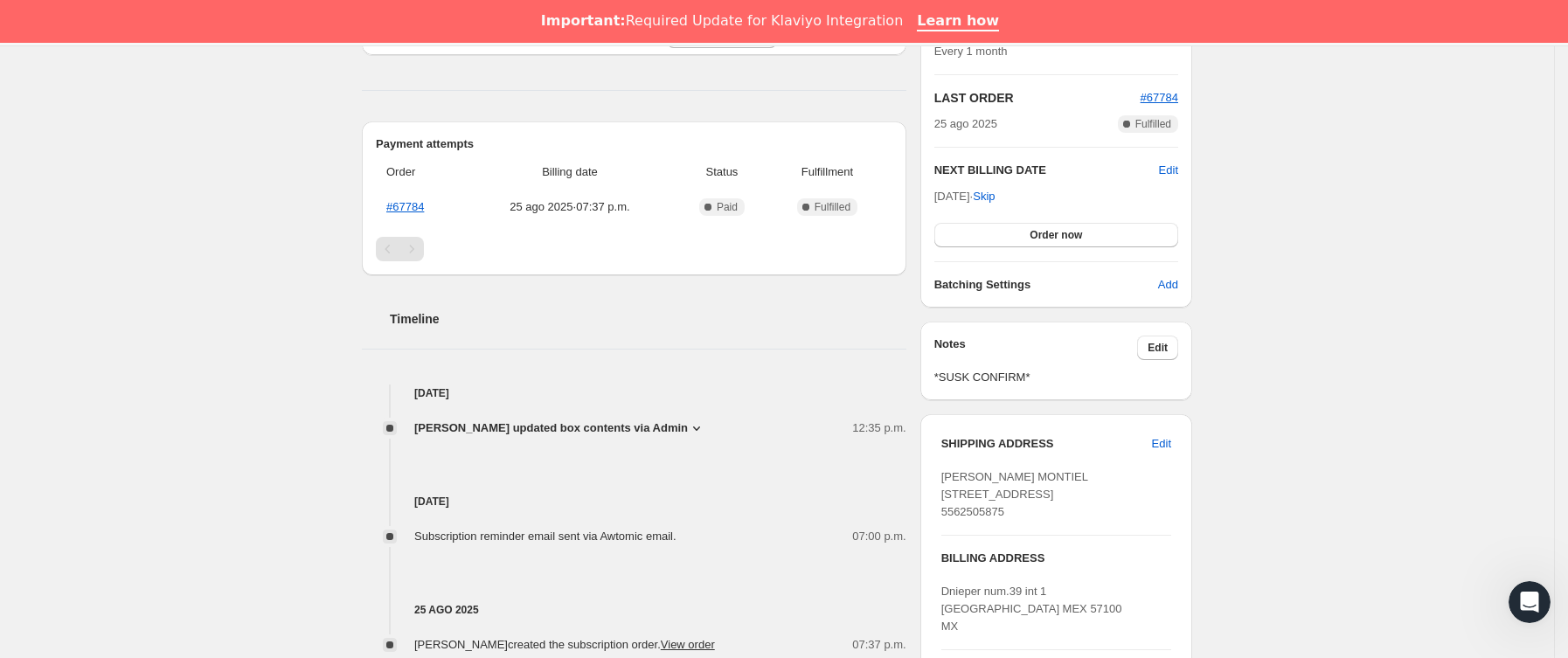
scroll to position [655, 0]
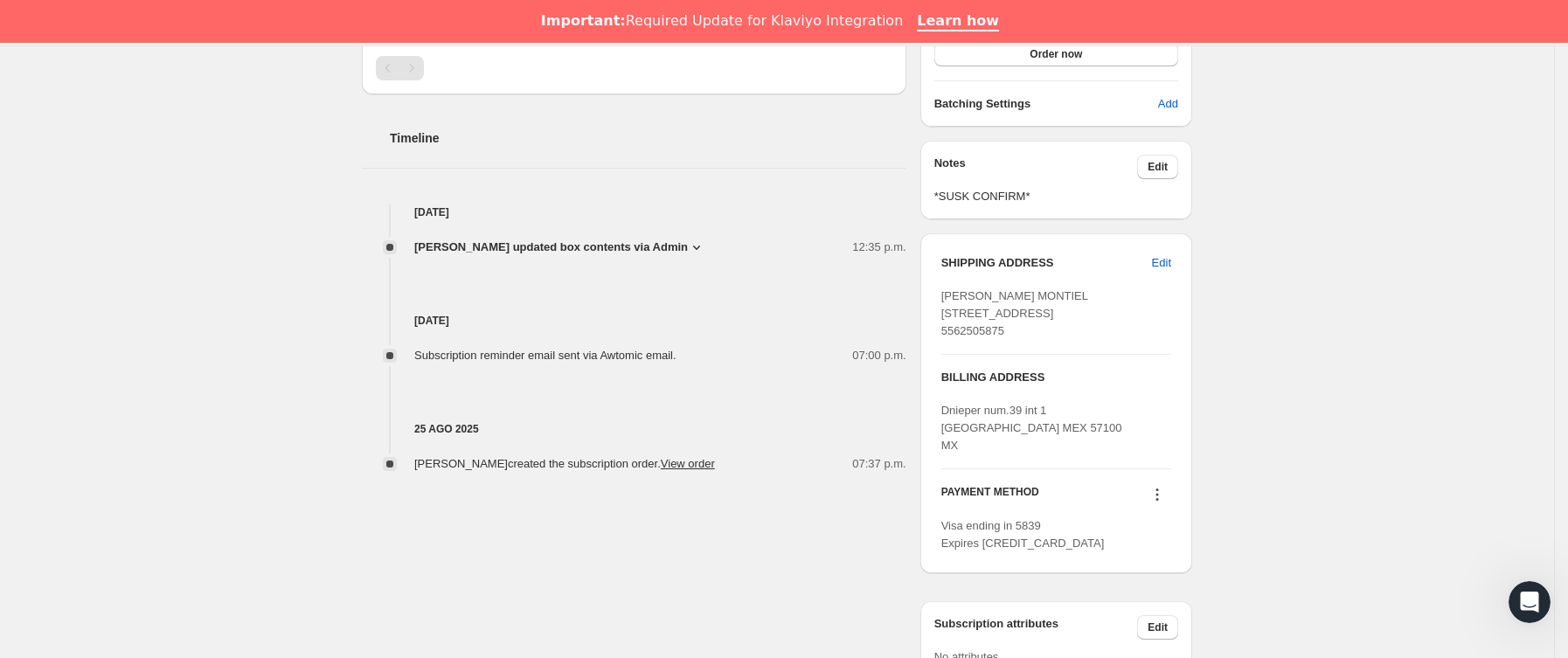
click at [963, 337] on span "[PERSON_NAME] MONTIEL [STREET_ADDRESS] 5562505875" at bounding box center [1015, 313] width 147 height 48
click at [1088, 337] on span "[PERSON_NAME] MONTIEL [STREET_ADDRESS] 5562505875" at bounding box center [1015, 313] width 147 height 48
copy span "57100"
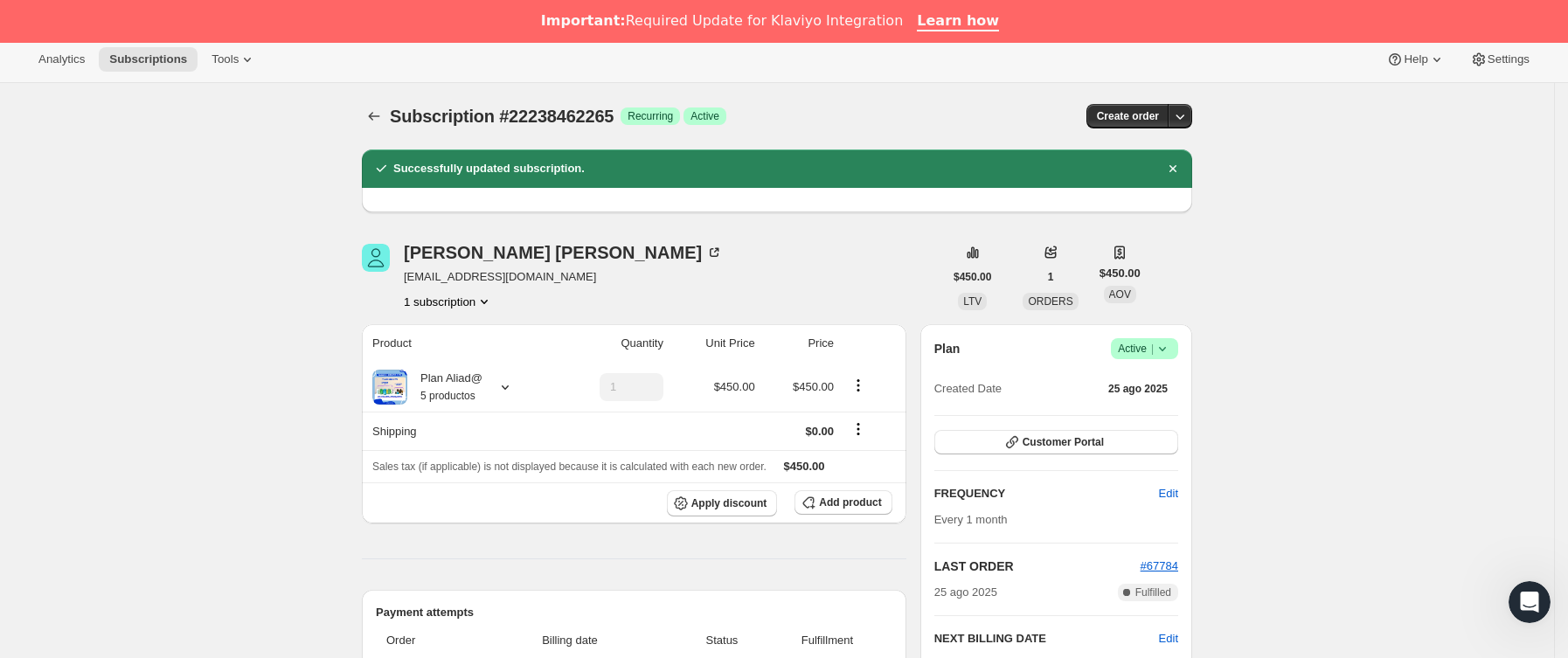
scroll to position [0, 0]
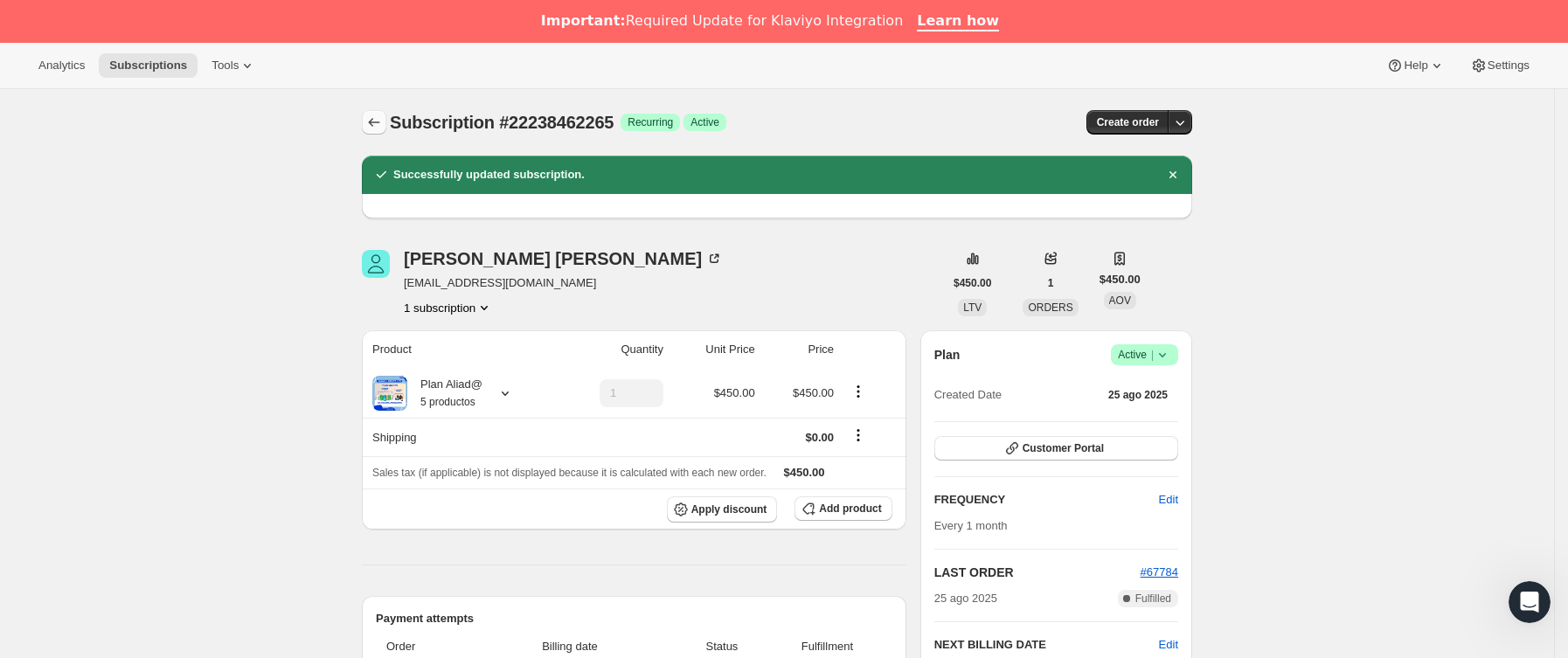
click at [381, 110] on button "Subscriptions" at bounding box center [374, 122] width 25 height 25
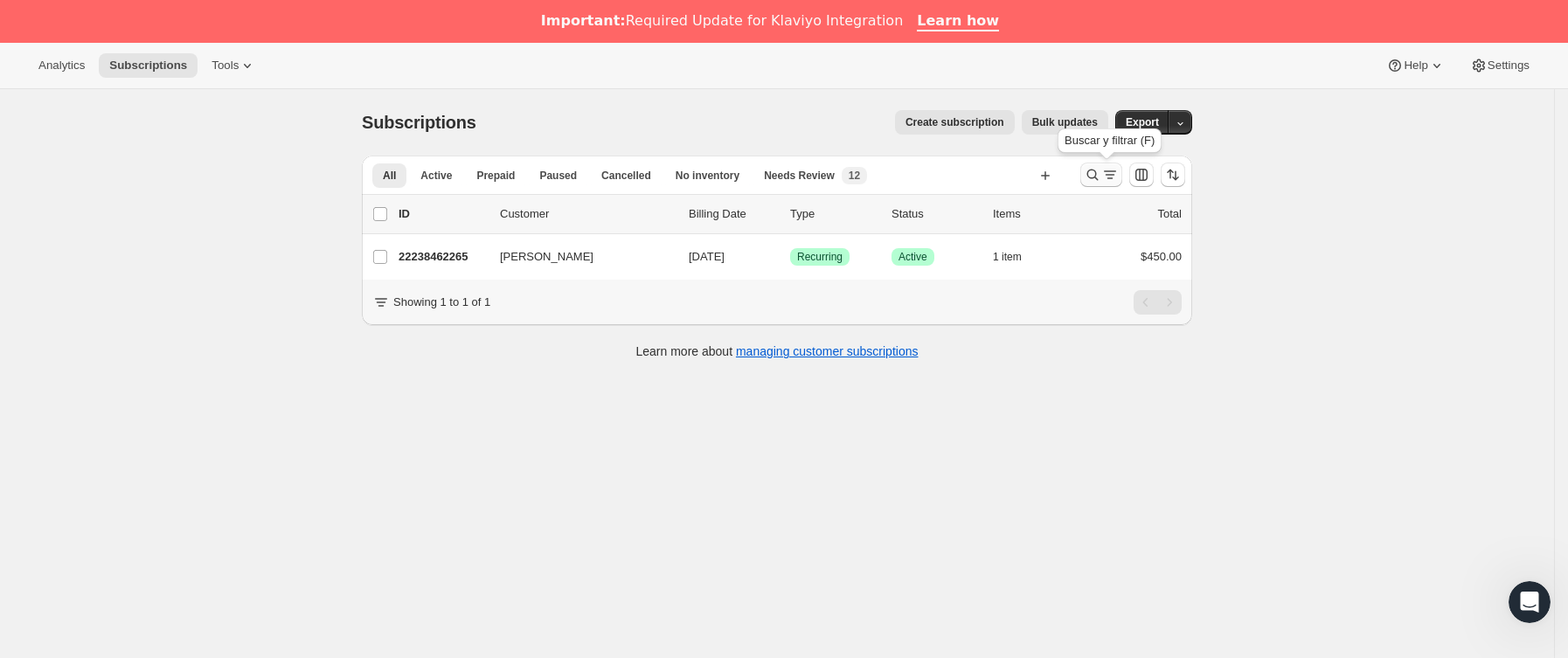
click at [1102, 176] on icon "Buscar y filtrar resultados" at bounding box center [1093, 175] width 18 height 18
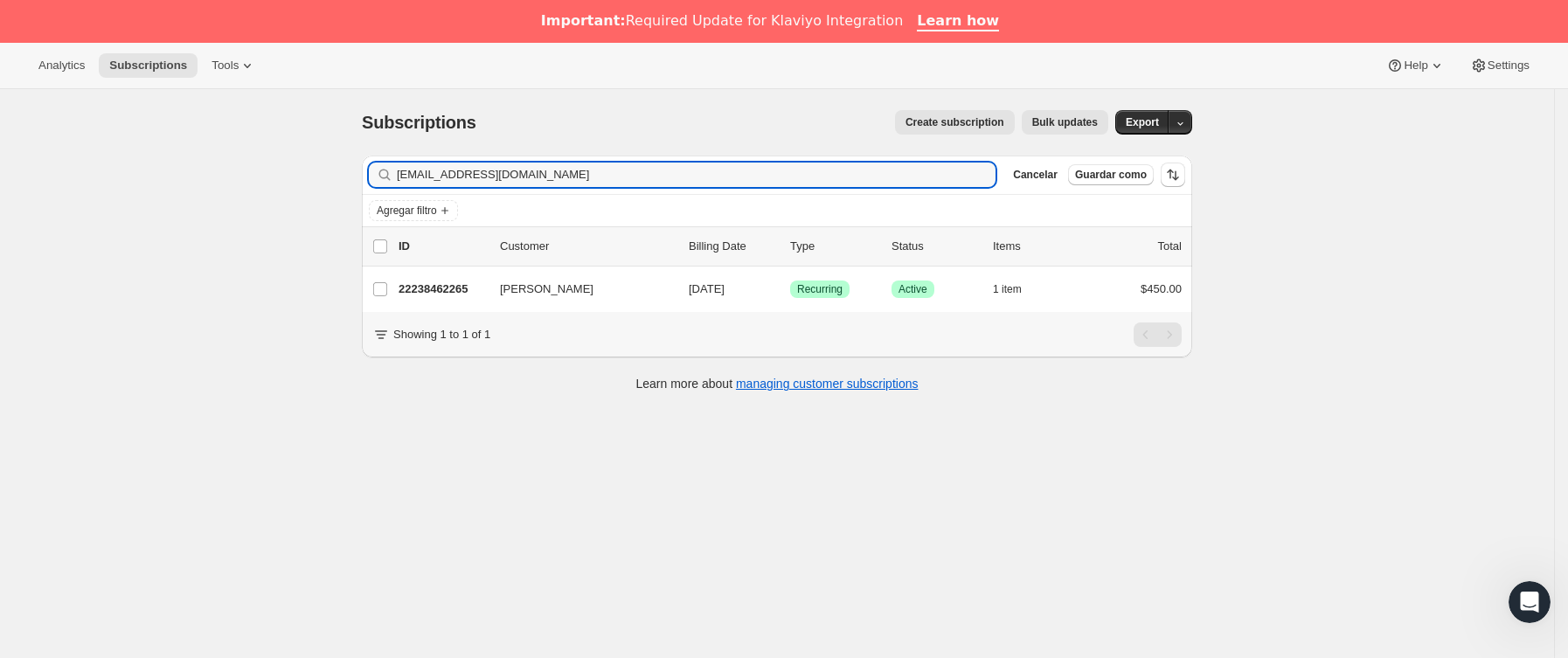
drag, startPoint x: 556, startPoint y: 179, endPoint x: 260, endPoint y: 218, distance: 298.6
click at [260, 218] on div "Subscriptions. Esta página está lista Subscriptions Create subscription Bulk up…" at bounding box center [777, 418] width 1554 height 658
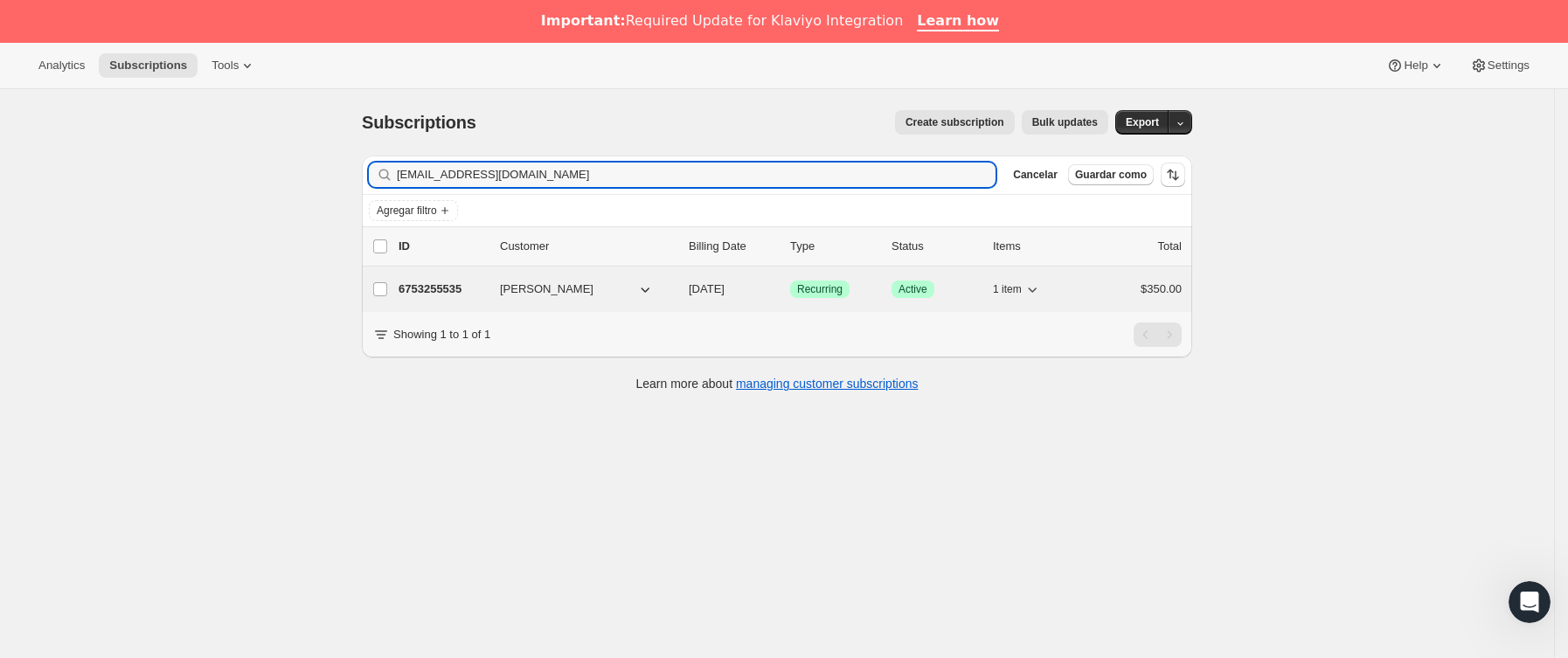
type input "[EMAIL_ADDRESS][DOMAIN_NAME]"
click at [486, 286] on p "6753255535" at bounding box center [442, 289] width 87 height 18
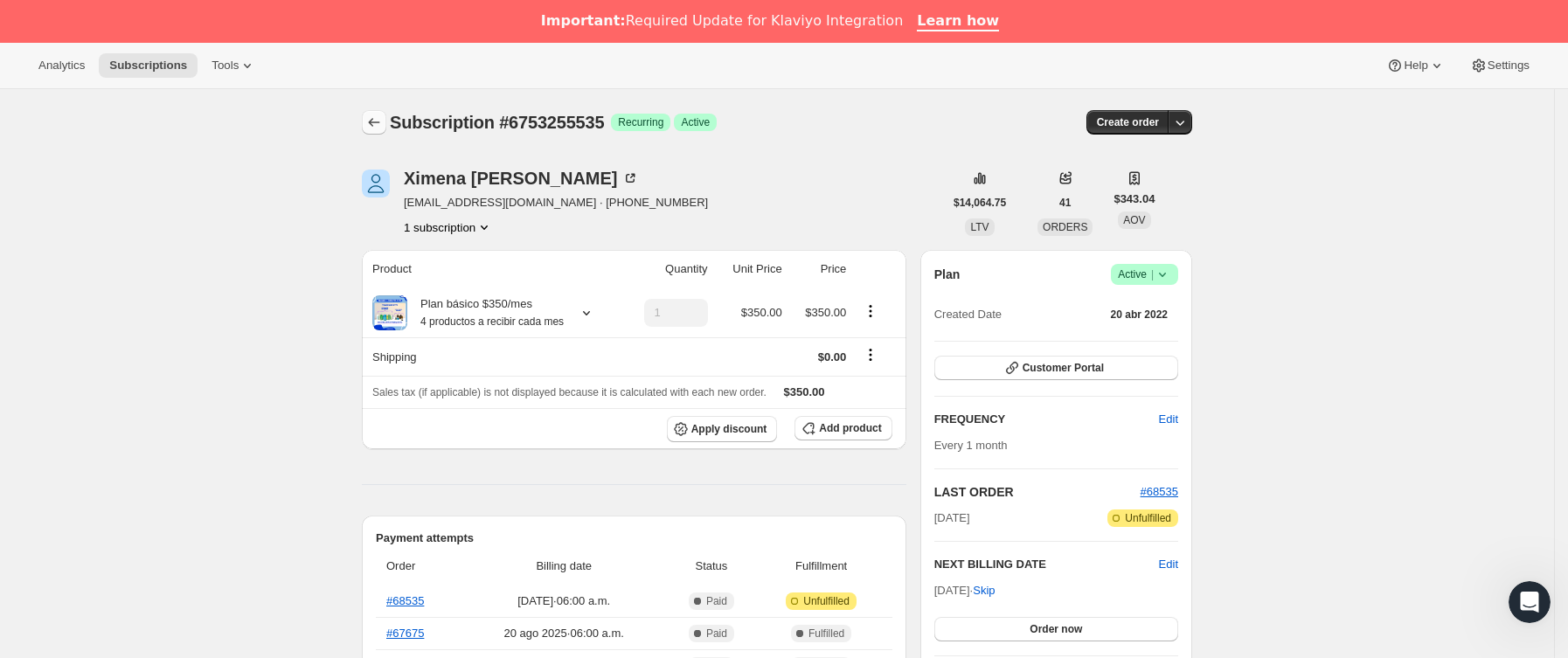
click at [383, 119] on icon "Subscriptions" at bounding box center [374, 122] width 18 height 18
